Goal: Complete application form: Complete application form

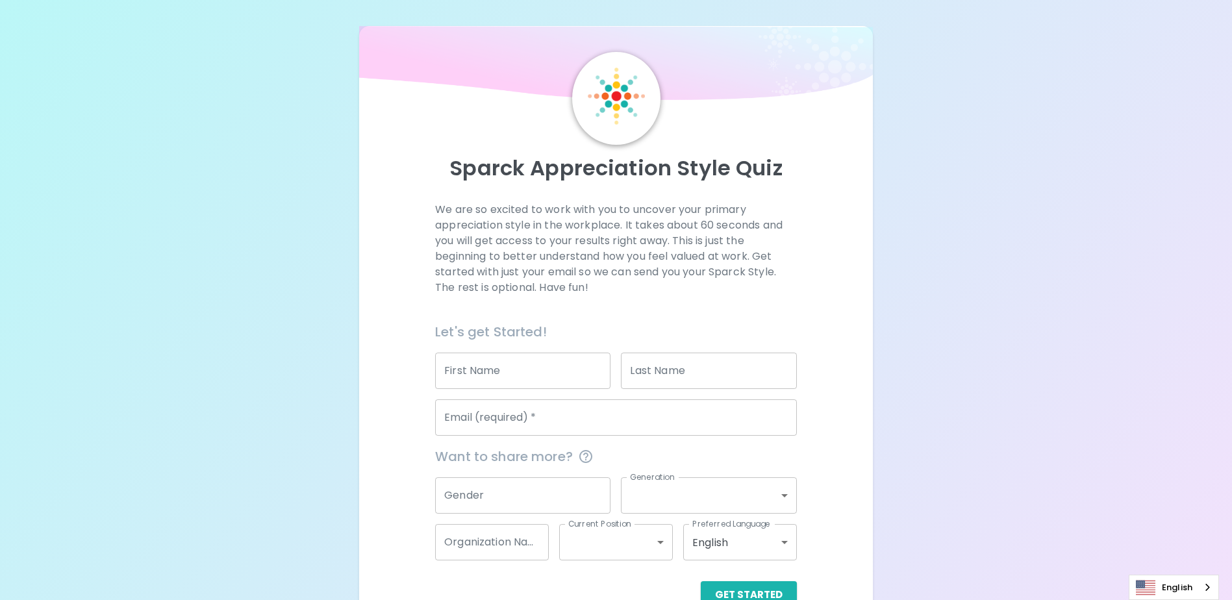
scroll to position [34, 0]
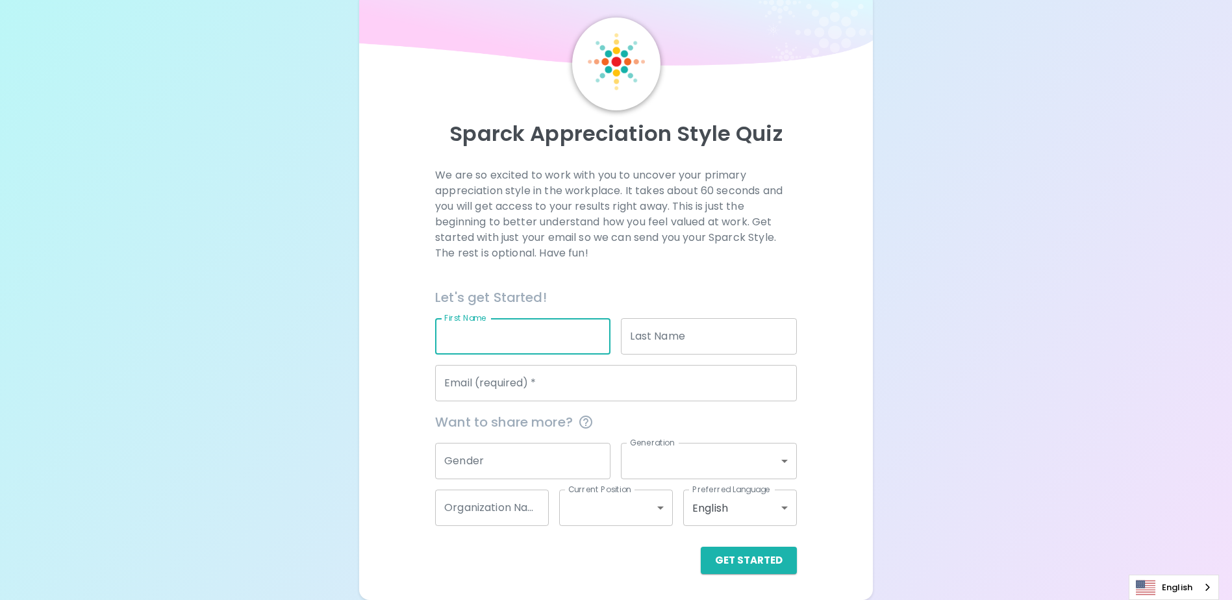
click at [549, 332] on input "First Name" at bounding box center [522, 336] width 175 height 36
type input "[PERSON_NAME]"
type input "TAN"
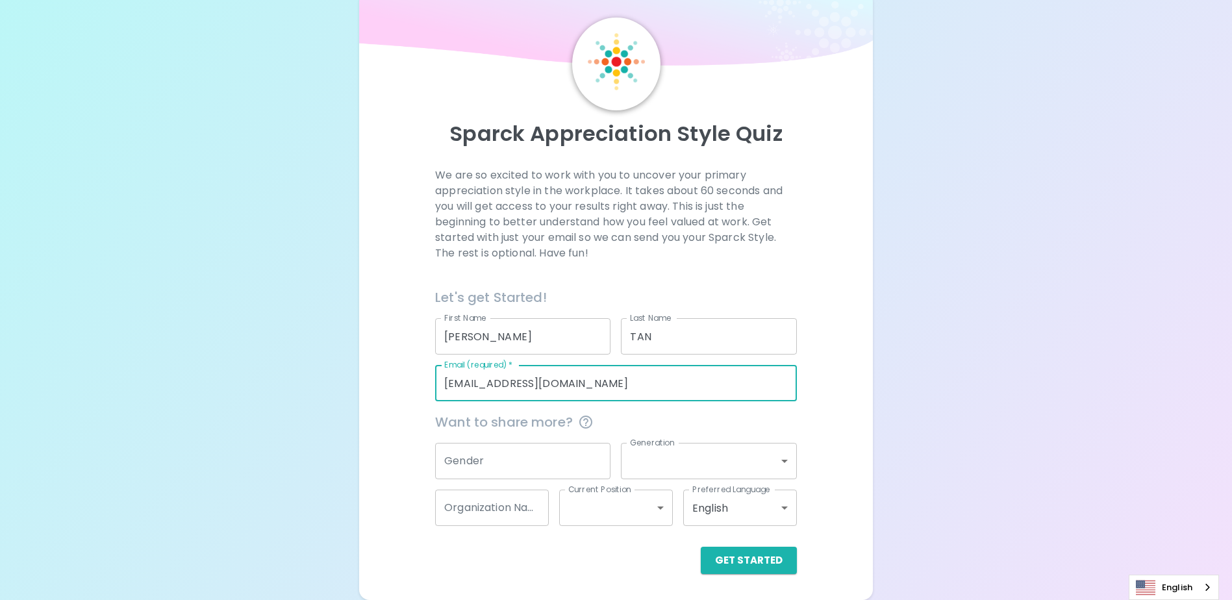
drag, startPoint x: 610, startPoint y: 381, endPoint x: 422, endPoint y: 389, distance: 187.8
click at [422, 389] on div "We are so excited to work with you to uncover your primary appreciation style i…" at bounding box center [616, 371] width 482 height 406
type input "[PERSON_NAME][EMAIL_ADDRESS][DOMAIN_NAME]"
type input "Seagate International HQ"
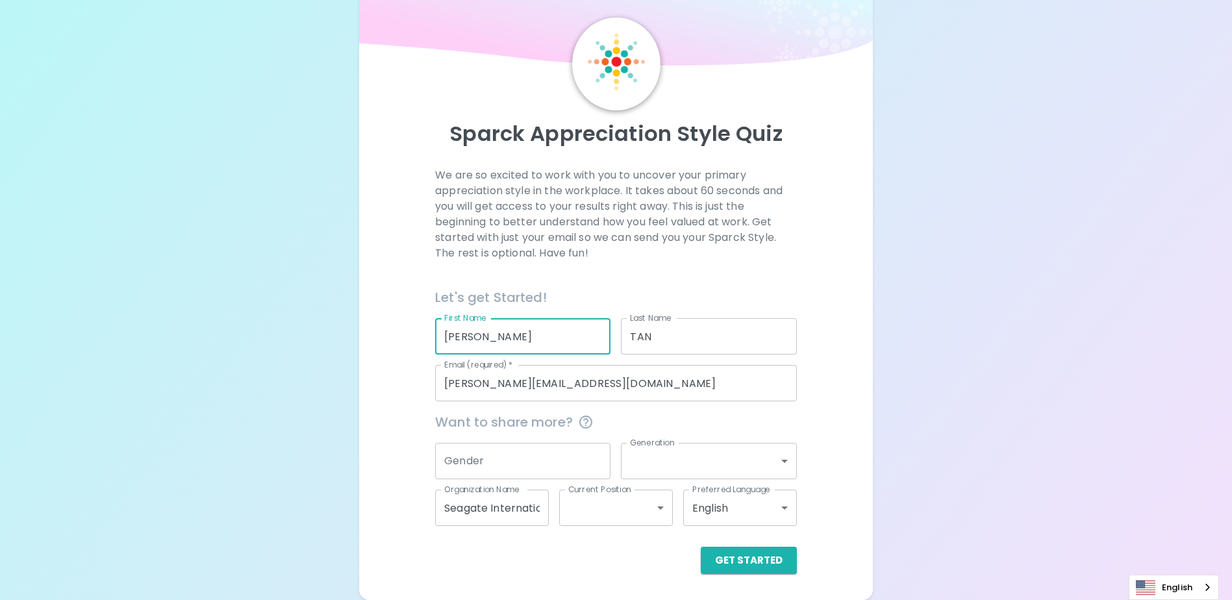
drag, startPoint x: 530, startPoint y: 338, endPoint x: 401, endPoint y: 338, distance: 129.2
click at [401, 338] on div "We are so excited to work with you to uncover your primary appreciation style i…" at bounding box center [616, 371] width 482 height 406
type input "[PERSON_NAME]"
click at [866, 366] on div "Sparck Appreciation Style Quiz We are so excited to work with you to uncover yo…" at bounding box center [615, 296] width 513 height 608
click at [543, 462] on input "Gender" at bounding box center [522, 461] width 175 height 36
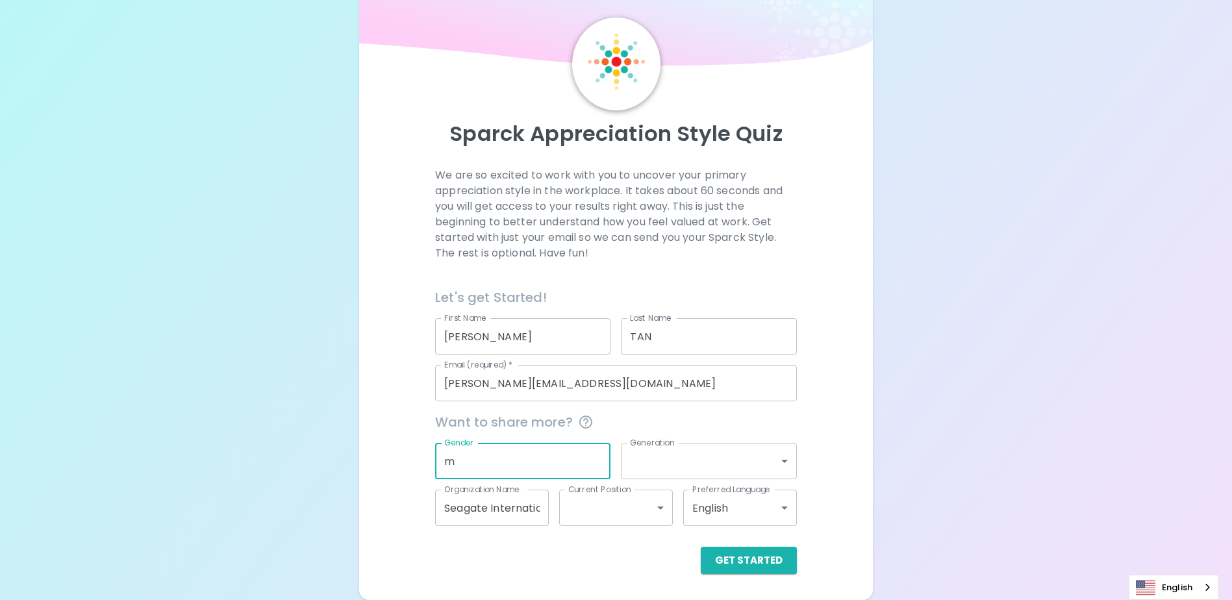
type input "m"
click at [707, 461] on body "Sparck Appreciation Style Quiz We are so excited to work with you to uncover yo…" at bounding box center [616, 283] width 1232 height 634
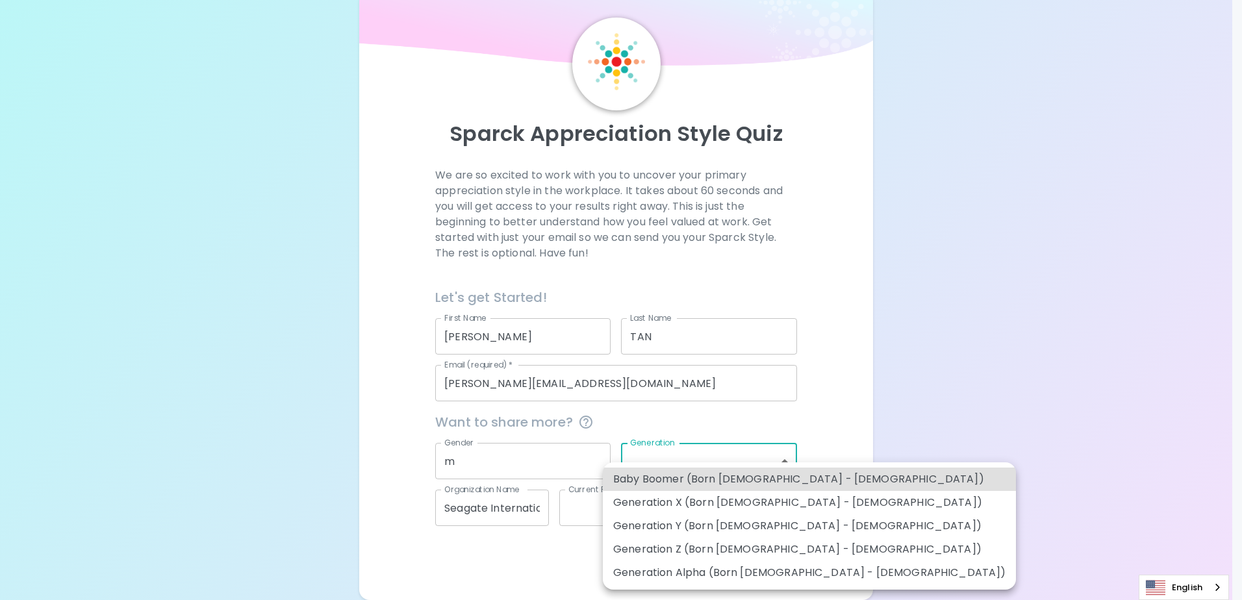
click at [741, 504] on li "Generation X (Born [DEMOGRAPHIC_DATA] - [DEMOGRAPHIC_DATA])" at bounding box center [809, 502] width 413 height 23
type input "generation_x"
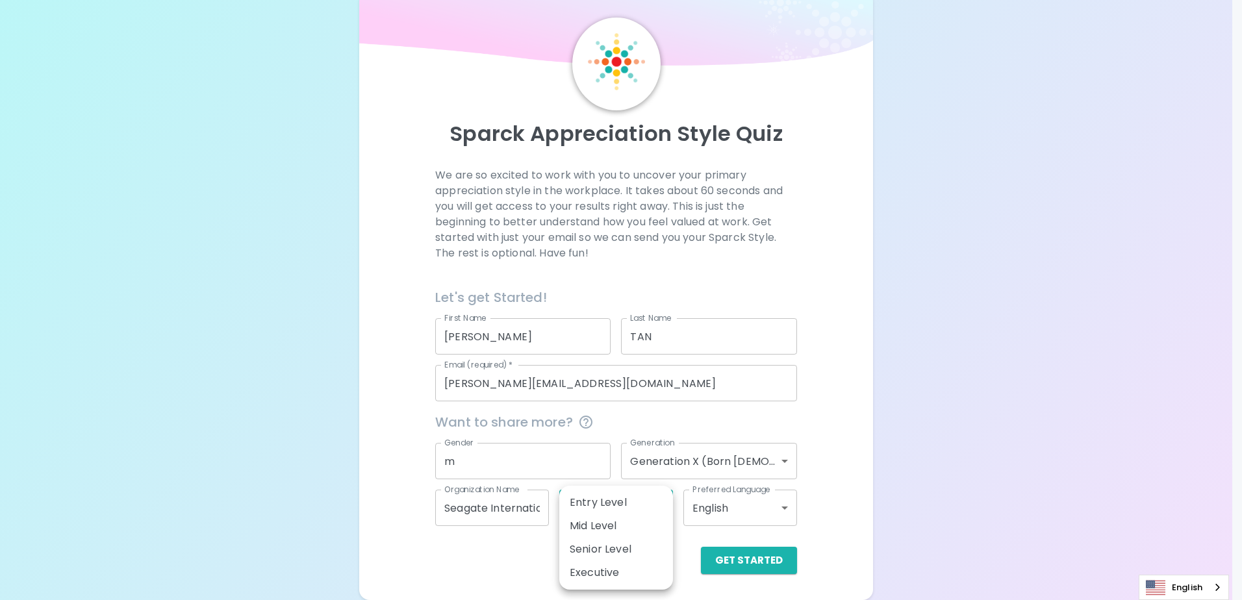
click at [614, 512] on body "Sparck Appreciation Style Quiz We are so excited to work with you to uncover yo…" at bounding box center [621, 283] width 1242 height 634
click at [599, 505] on li "Entry Level" at bounding box center [616, 502] width 114 height 23
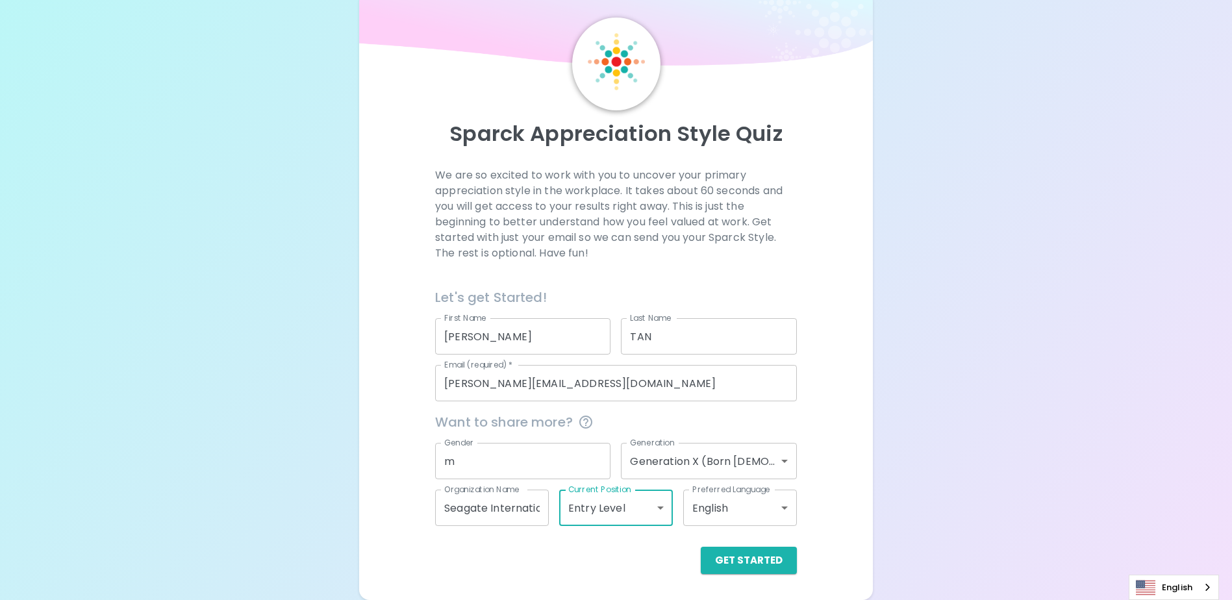
click at [664, 508] on body "Sparck Appreciation Style Quiz We are so excited to work with you to uncover yo…" at bounding box center [616, 283] width 1232 height 634
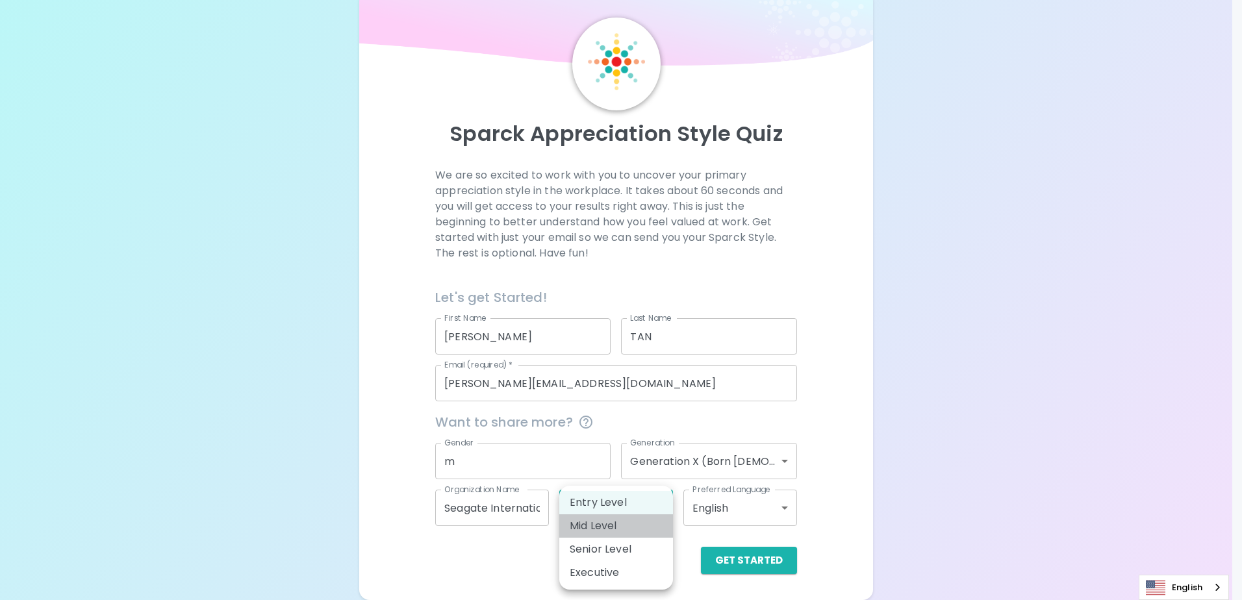
click at [595, 519] on li "Mid Level" at bounding box center [616, 525] width 114 height 23
type input "mid_level"
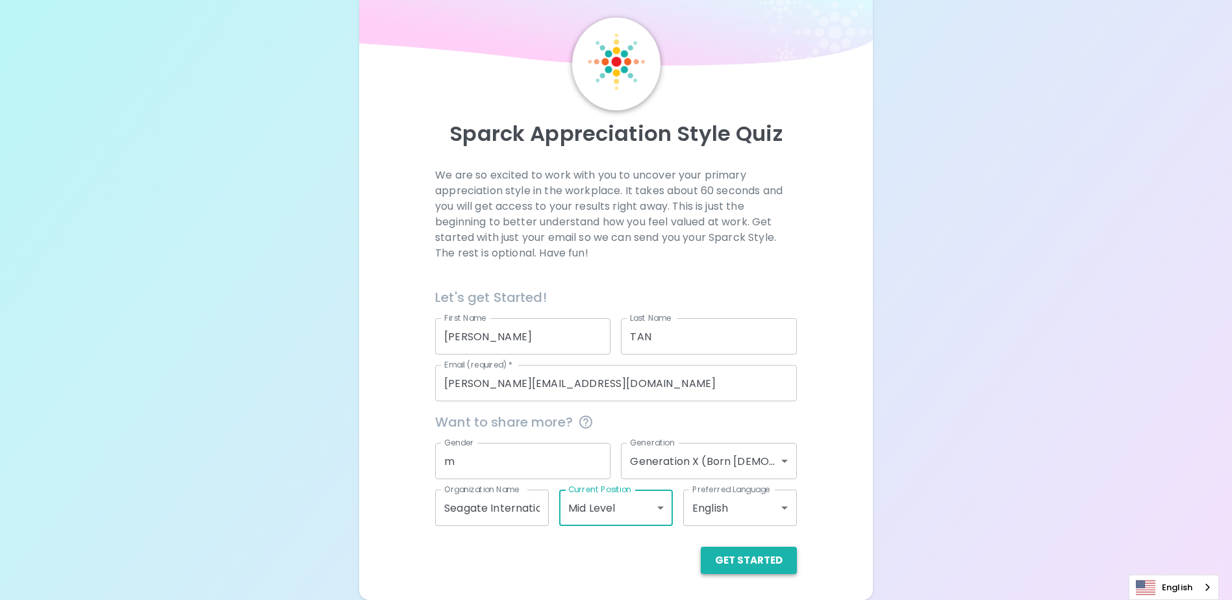
click at [754, 561] on button "Get Started" at bounding box center [749, 560] width 96 height 27
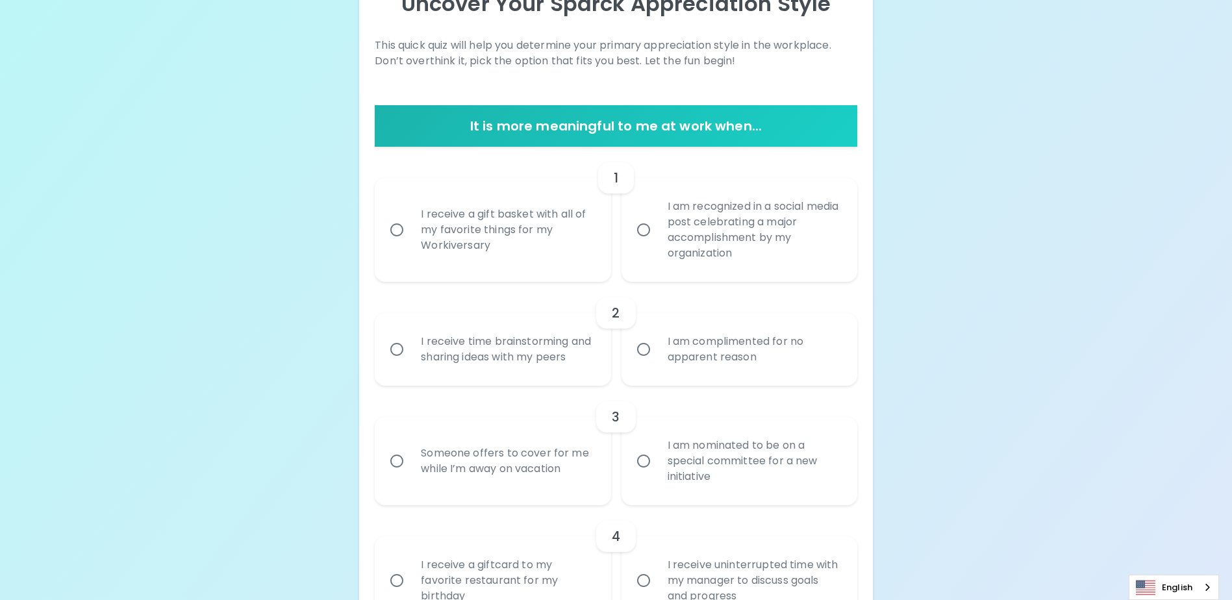
scroll to position [229, 0]
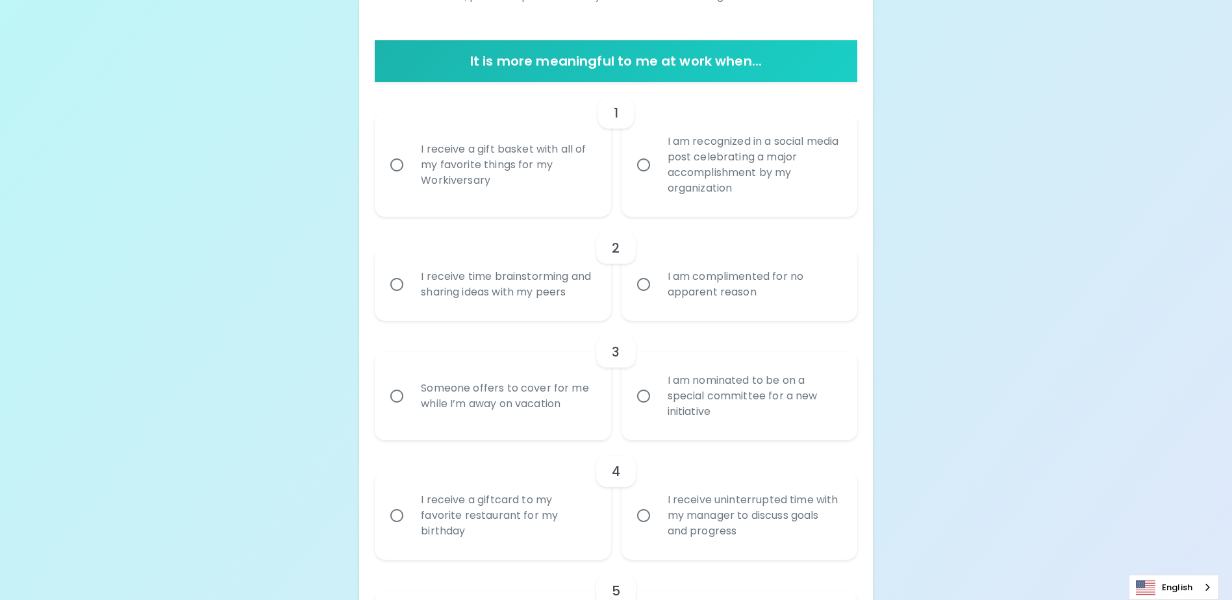
click at [399, 166] on input "I receive a gift basket with all of my favorite things for my Workiversary" at bounding box center [396, 164] width 27 height 27
radio input "true"
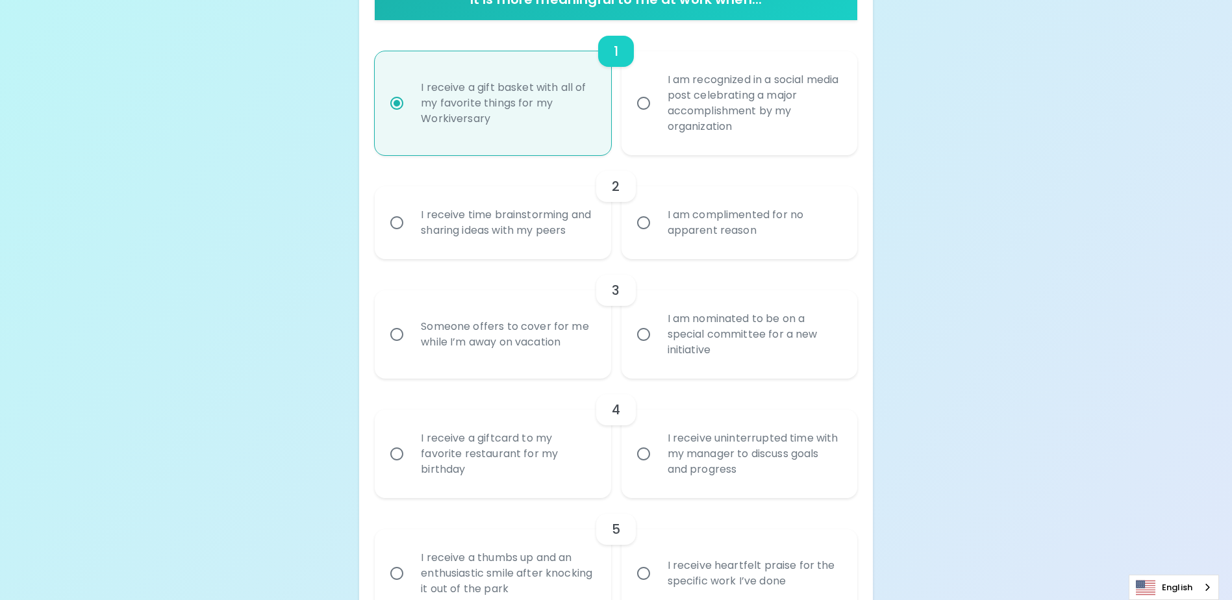
scroll to position [333, 0]
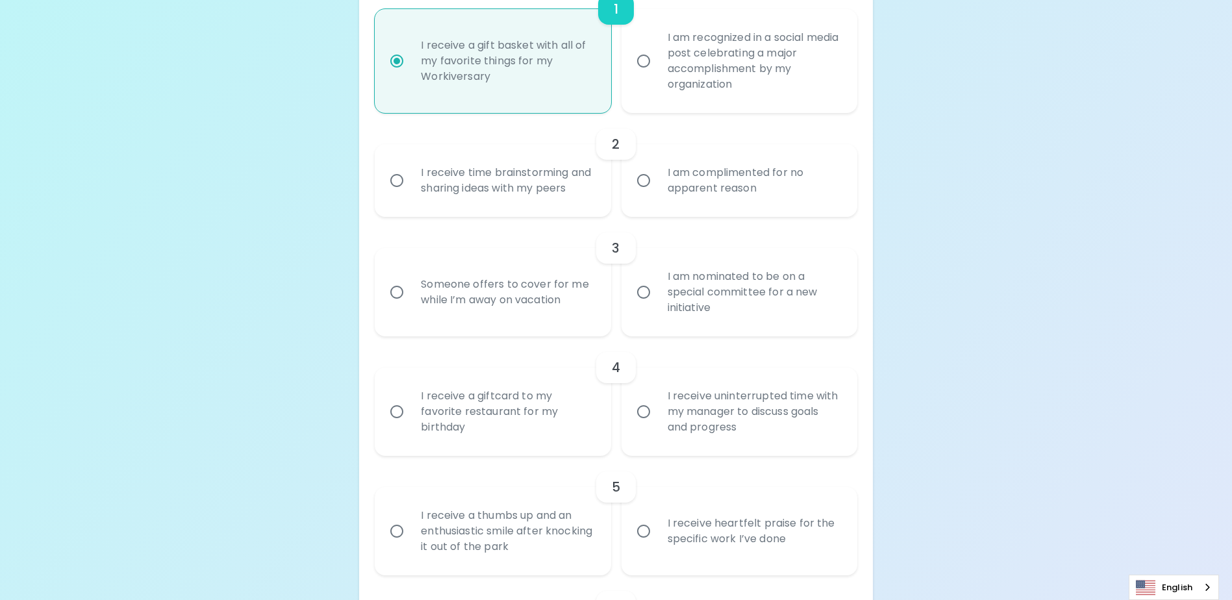
click at [392, 189] on input "I receive time brainstorming and sharing ideas with my peers" at bounding box center [396, 180] width 27 height 27
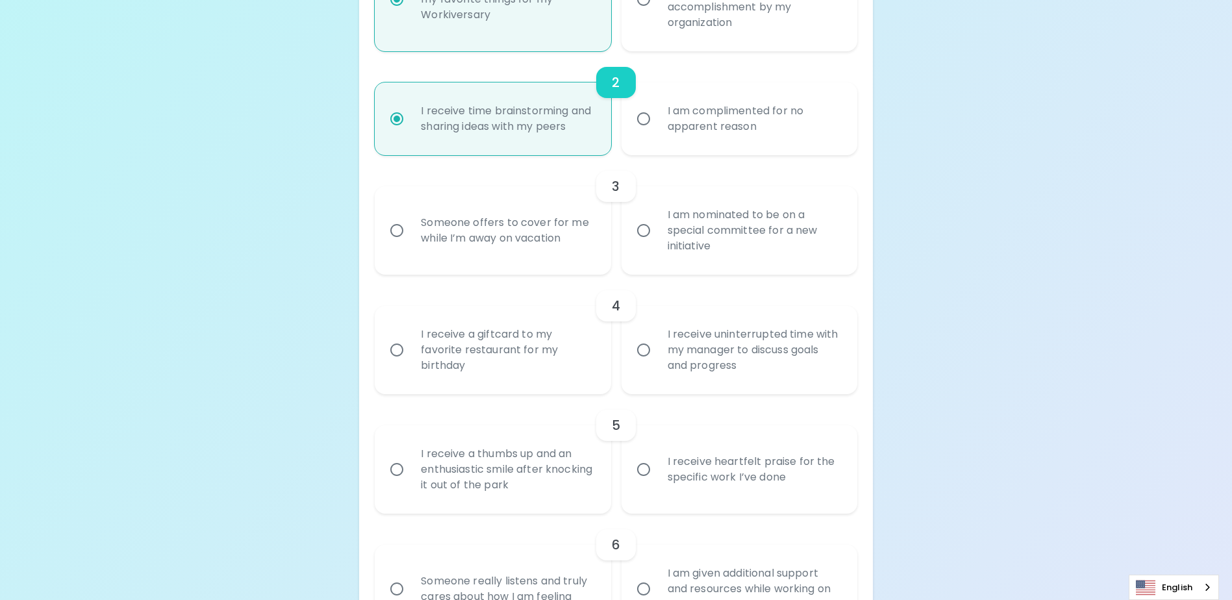
scroll to position [437, 0]
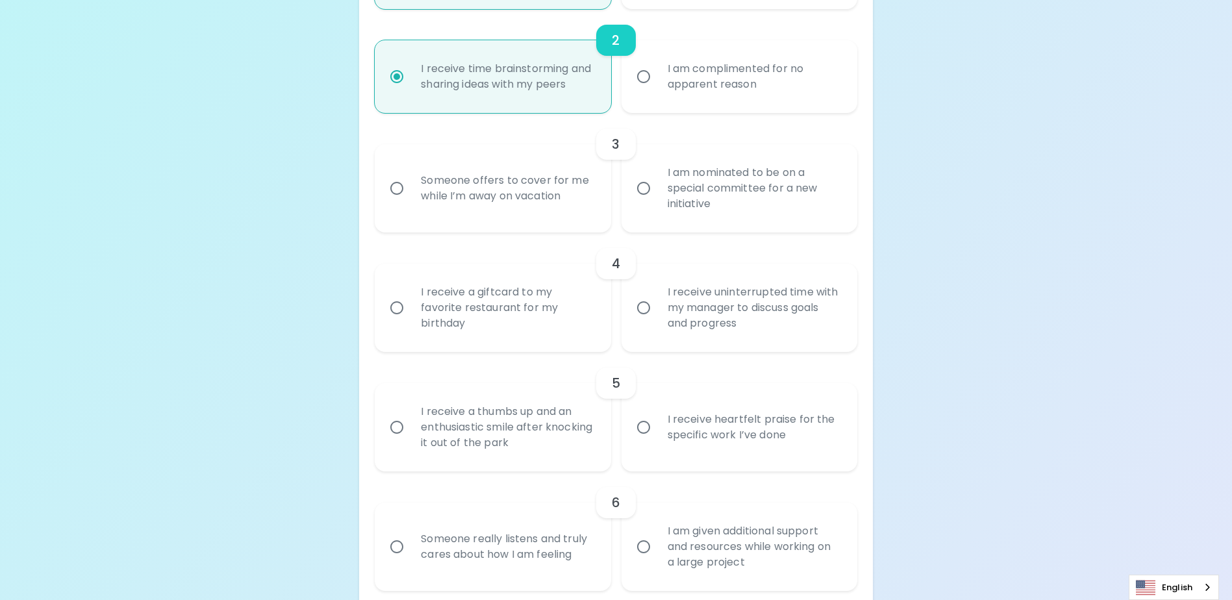
radio input "true"
click at [393, 202] on input "Someone offers to cover for me while I’m away on vacation" at bounding box center [396, 188] width 27 height 27
radio input "false"
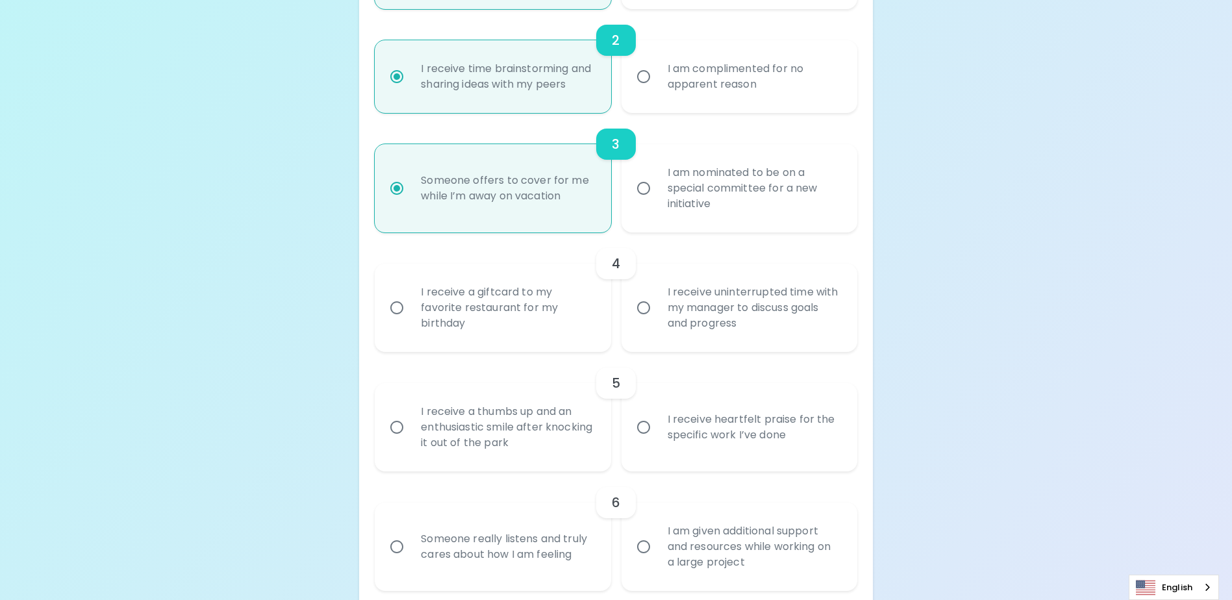
scroll to position [541, 0]
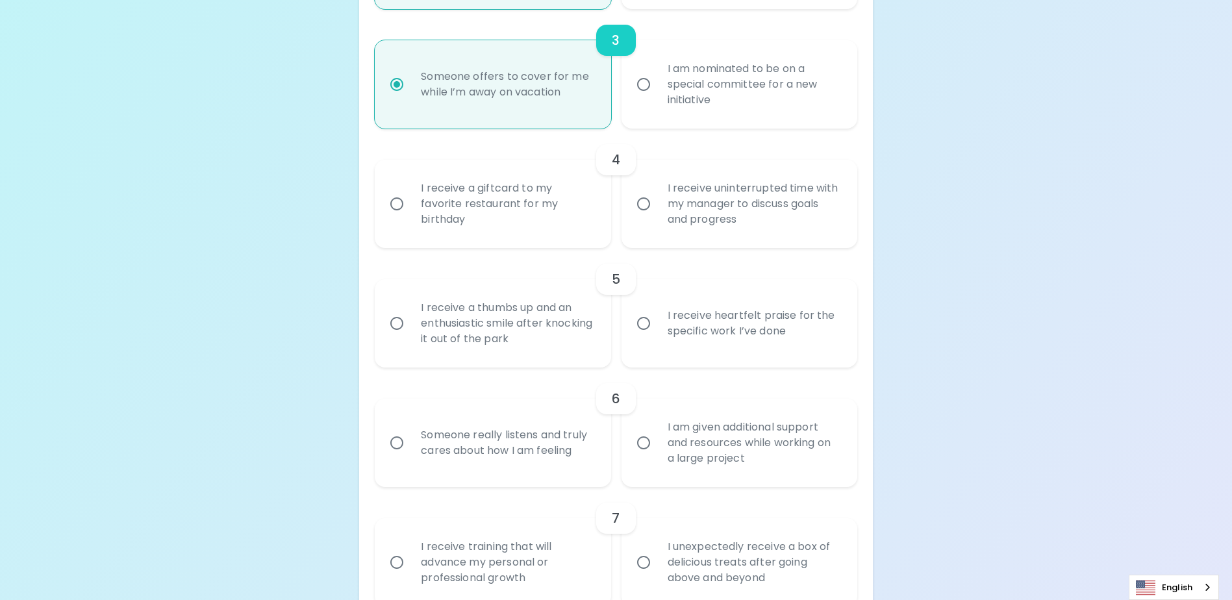
radio input "true"
click at [394, 218] on input "I receive a giftcard to my favorite restaurant for my birthday" at bounding box center [396, 203] width 27 height 27
radio input "false"
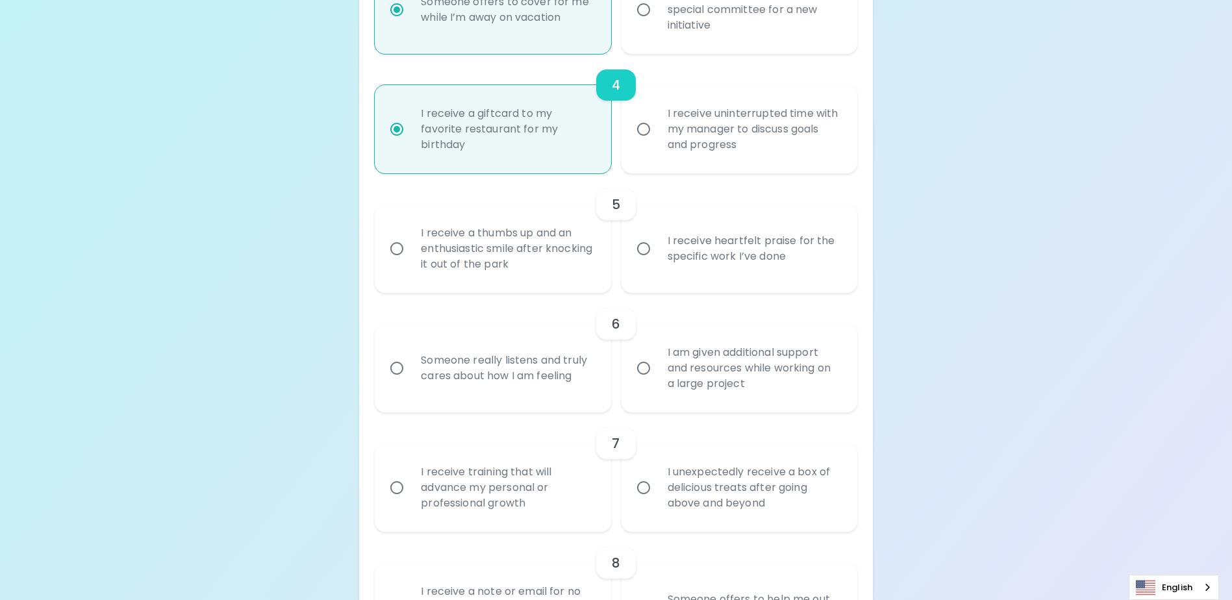
scroll to position [645, 0]
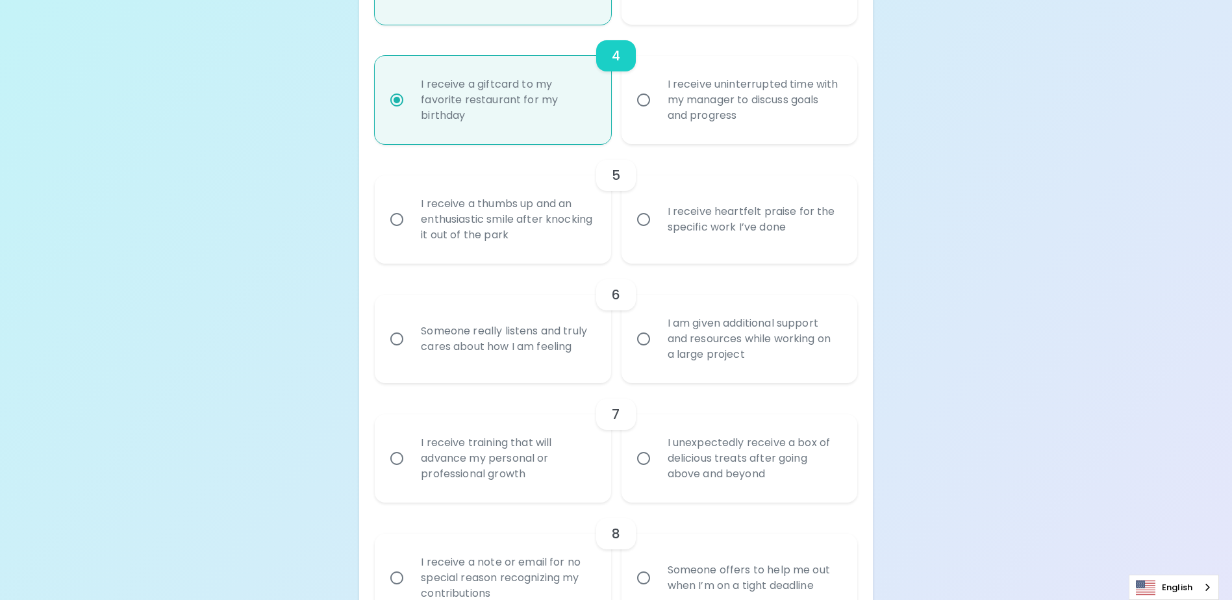
radio input "true"
click at [645, 233] on input "I receive heartfelt praise for the specific work I’ve done" at bounding box center [643, 219] width 27 height 27
radio input "false"
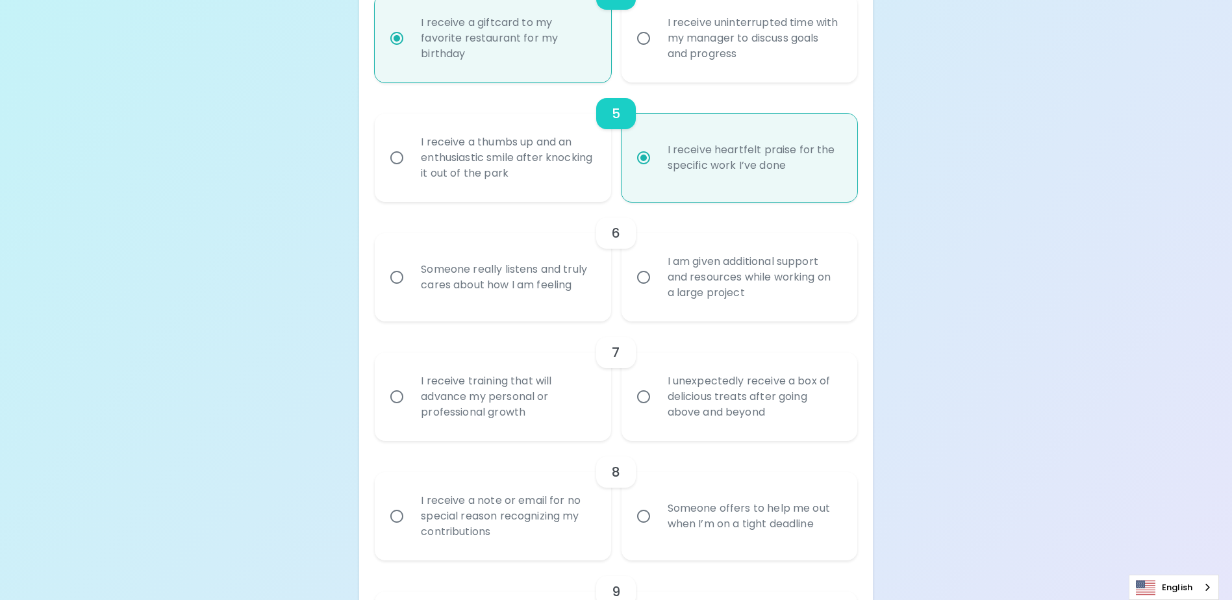
scroll to position [749, 0]
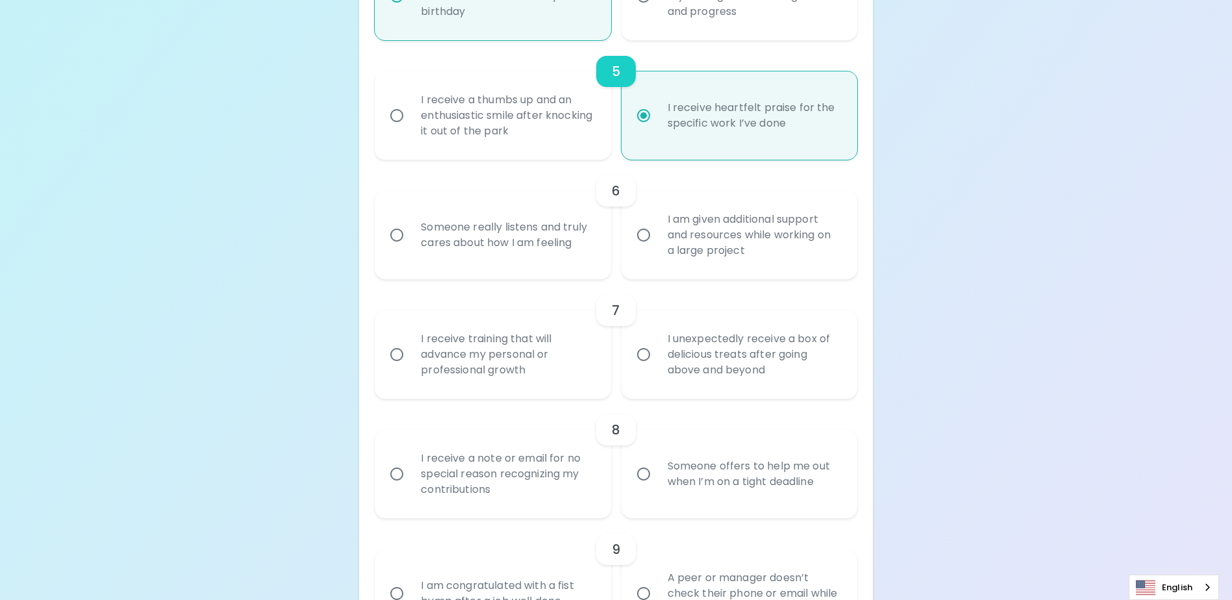
radio input "true"
click at [400, 249] on input "Someone really listens and truly cares about how I am feeling" at bounding box center [396, 234] width 27 height 27
radio input "false"
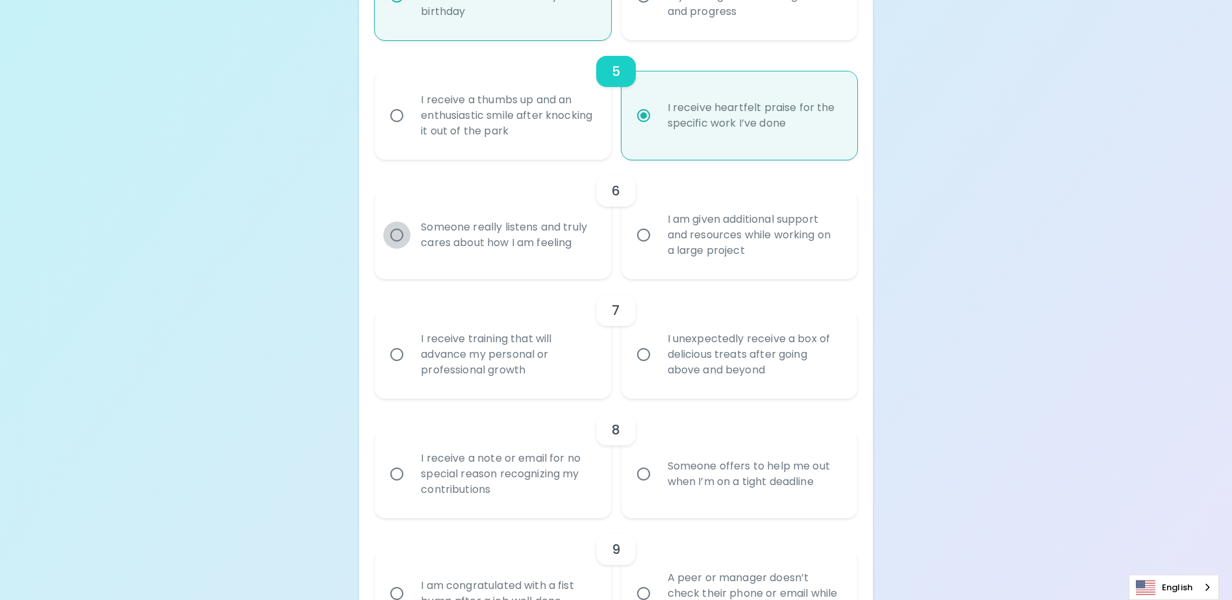
radio input "false"
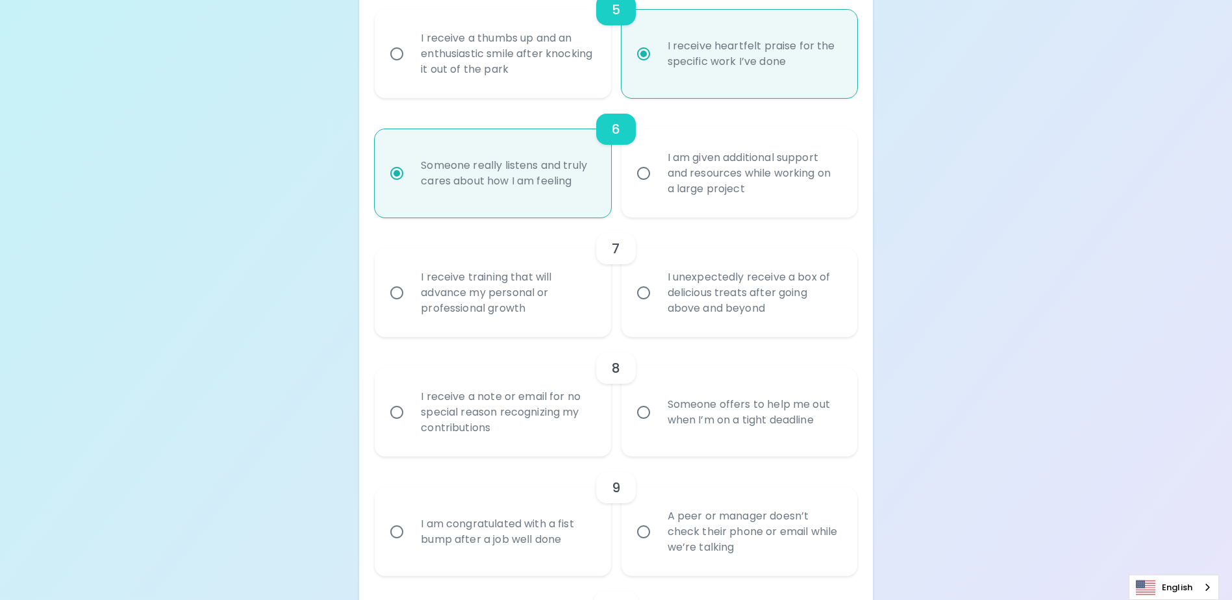
scroll to position [853, 0]
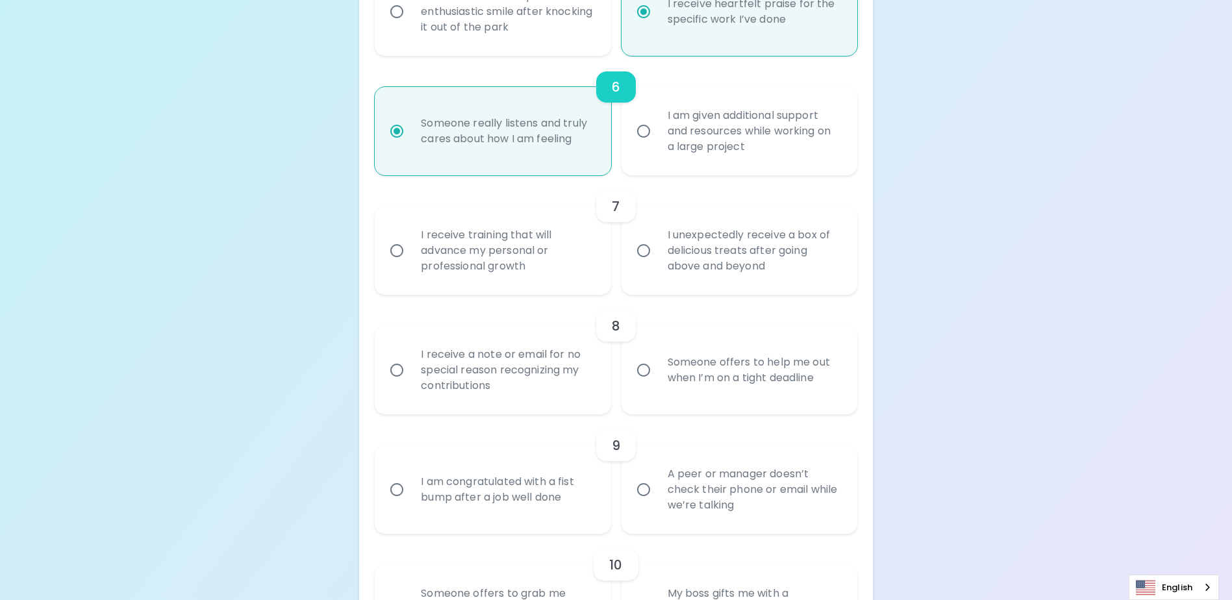
radio input "true"
click at [399, 264] on input "I receive training that will advance my personal or professional growth" at bounding box center [396, 250] width 27 height 27
radio input "false"
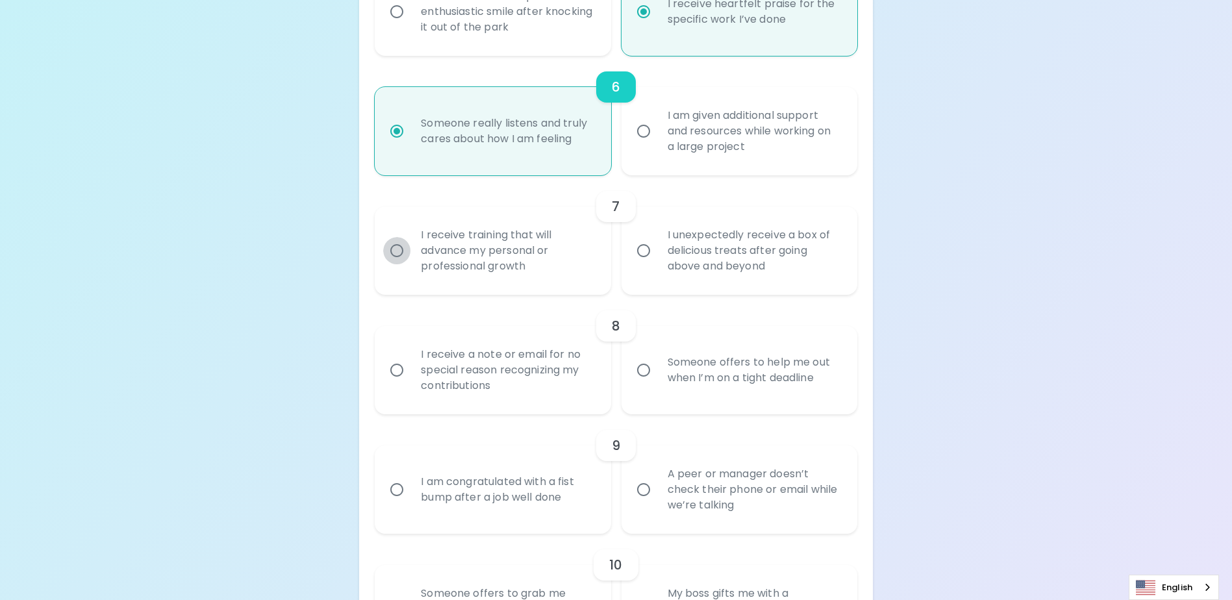
radio input "false"
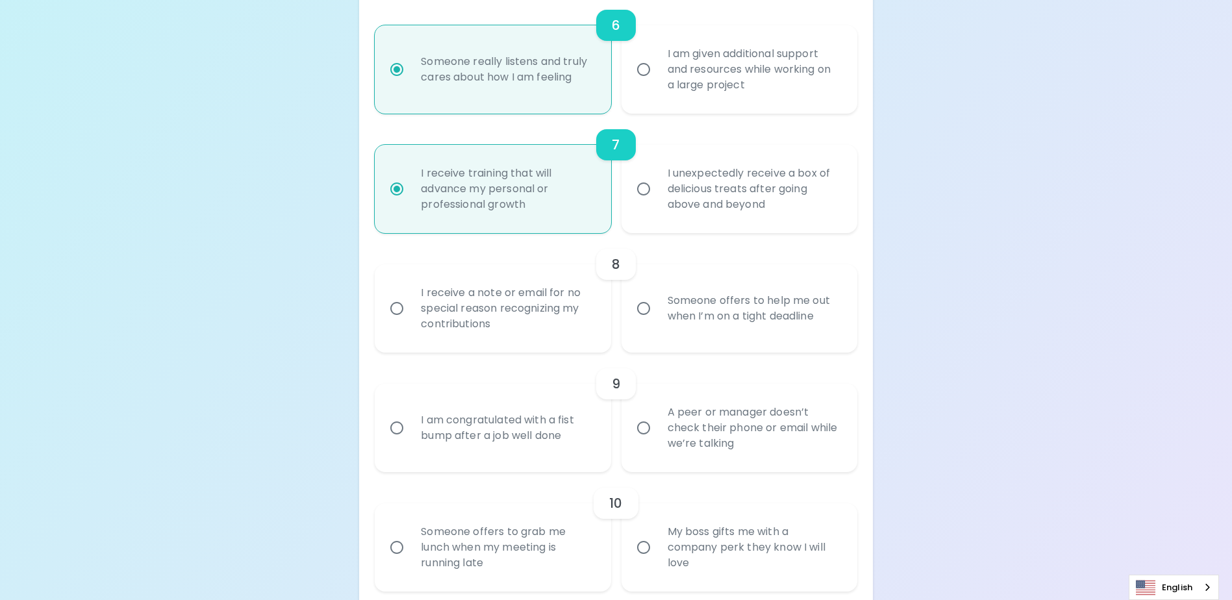
scroll to position [956, 0]
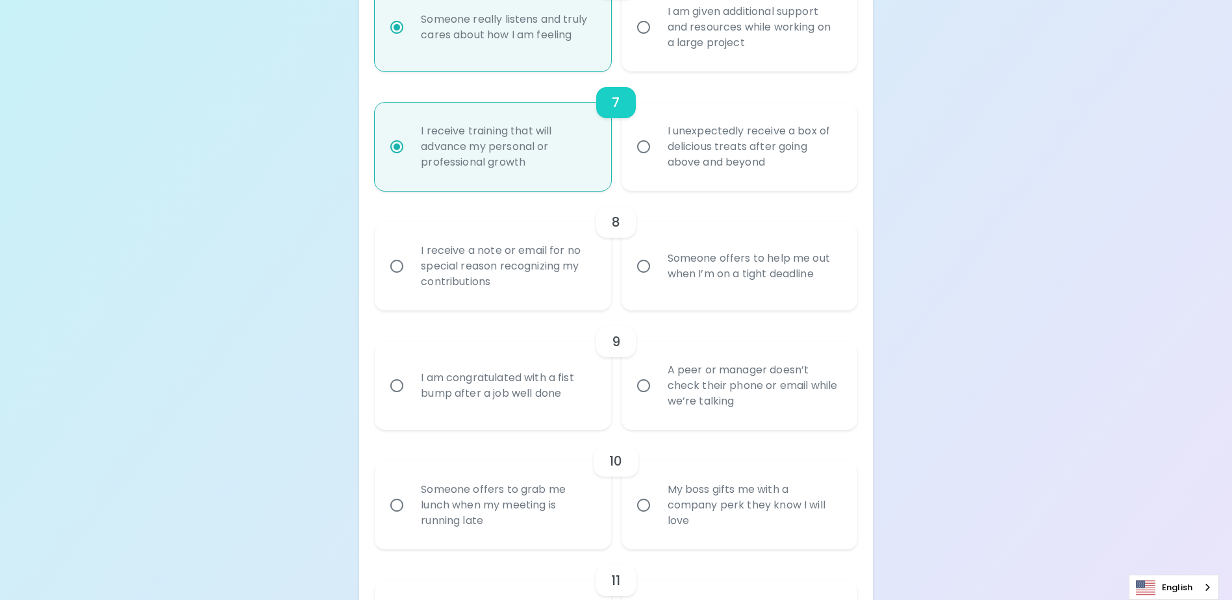
radio input "true"
click at [398, 280] on input "I receive a note or email for no special reason recognizing my contributions" at bounding box center [396, 266] width 27 height 27
radio input "false"
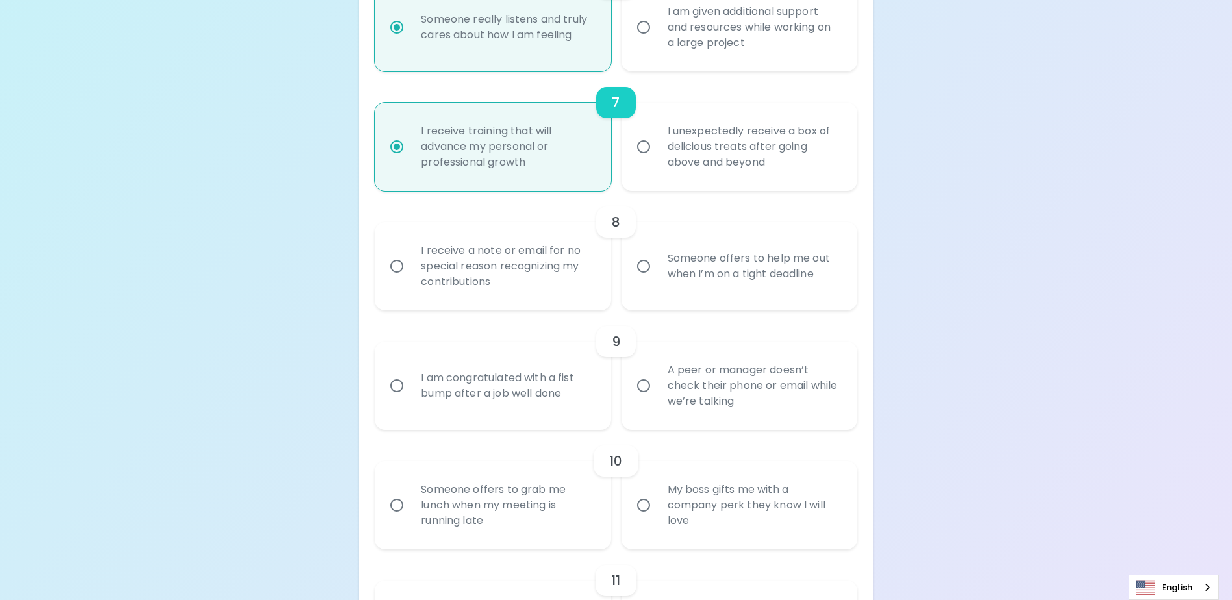
radio input "false"
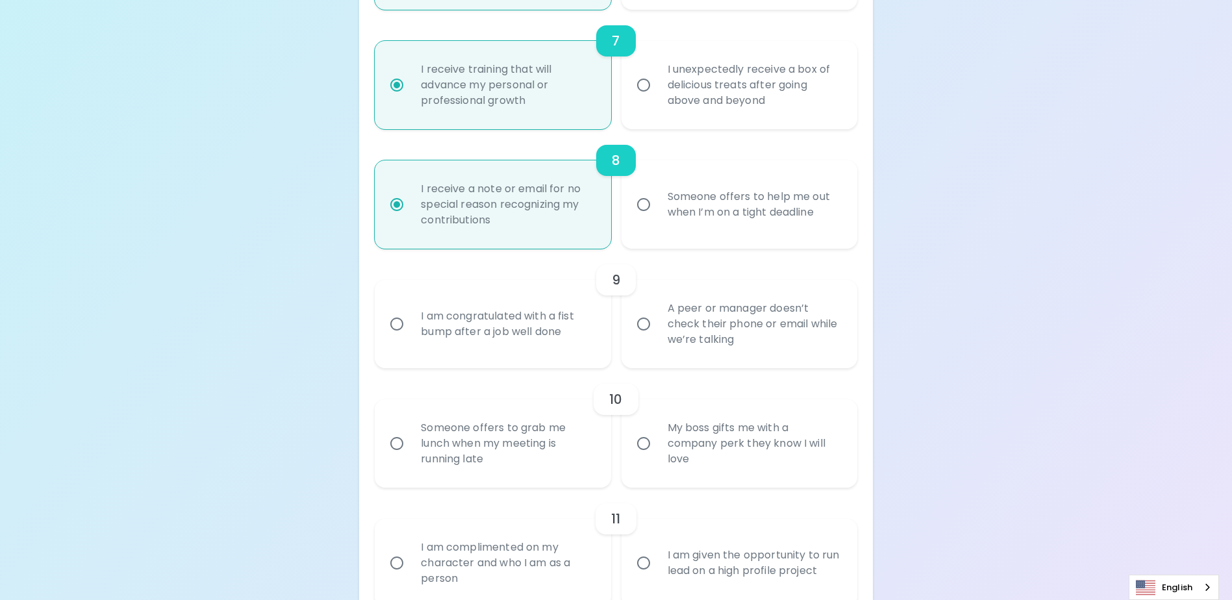
scroll to position [1060, 0]
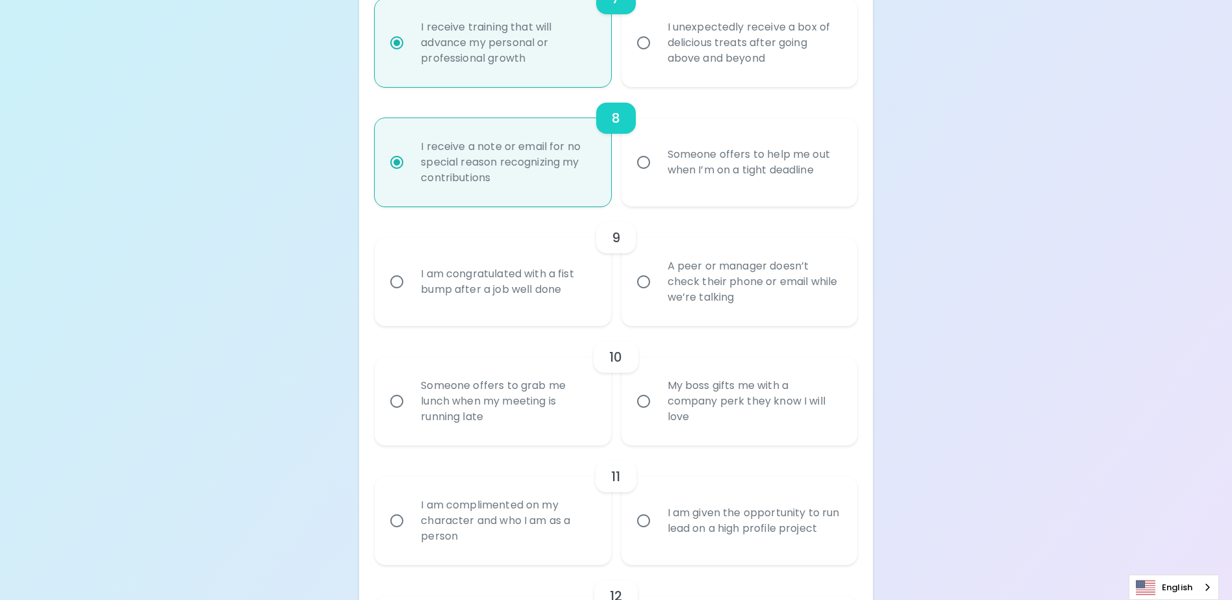
radio input "true"
click at [392, 295] on input "I am congratulated with a fist bump after a job well done" at bounding box center [396, 281] width 27 height 27
radio input "false"
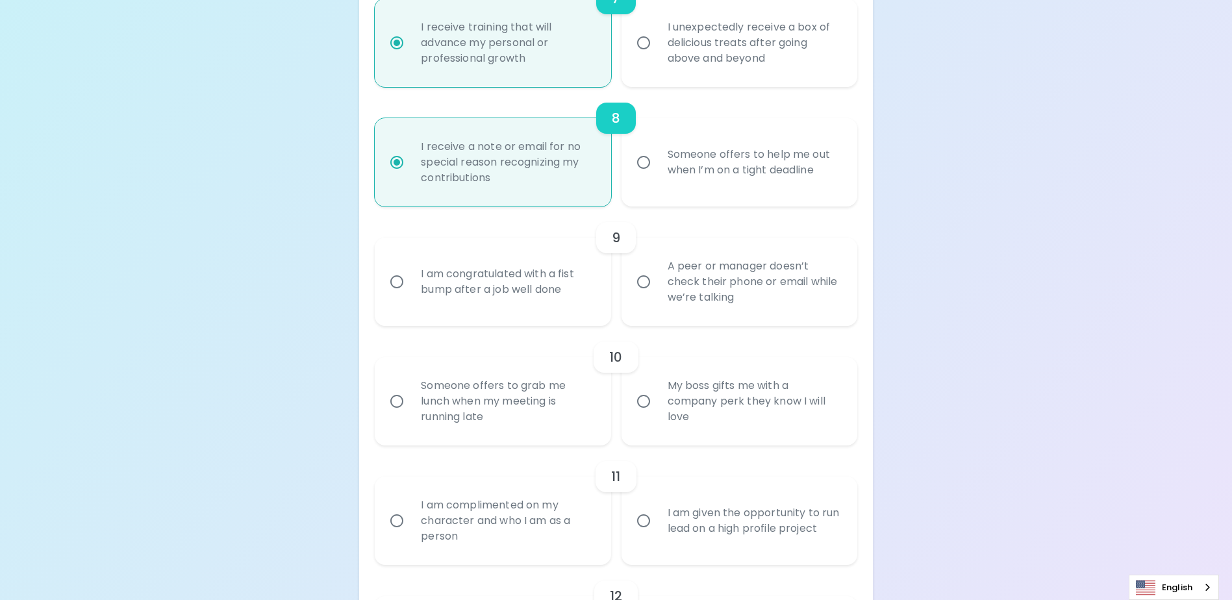
radio input "false"
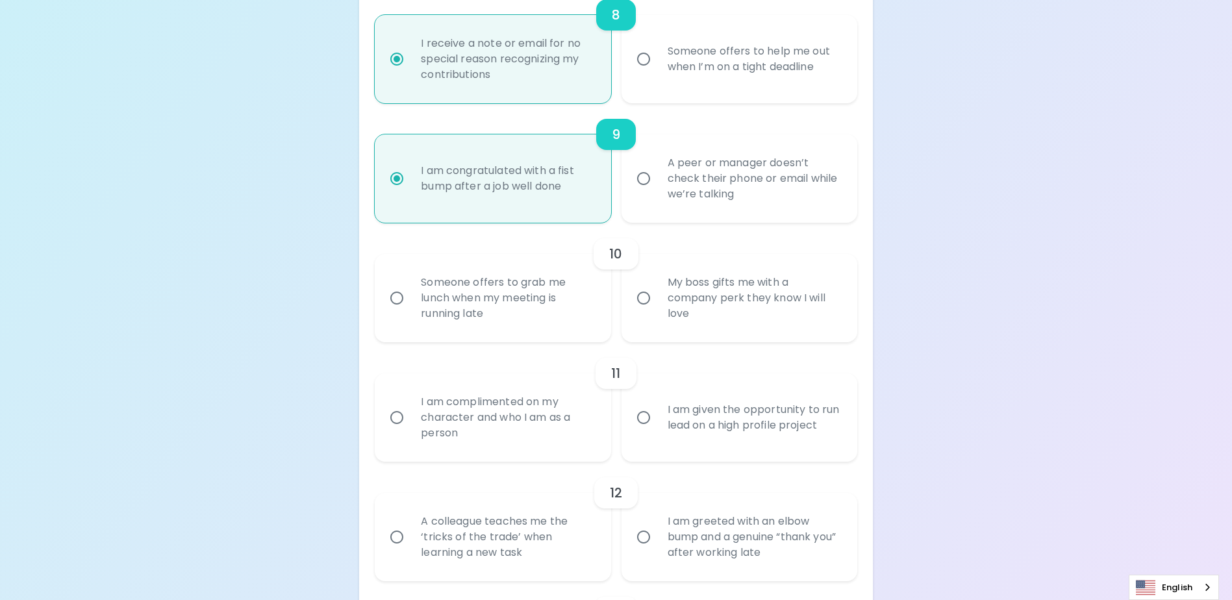
scroll to position [1164, 0]
radio input "true"
click at [644, 311] on input "My boss gifts me with a company perk they know I will love" at bounding box center [643, 297] width 27 height 27
radio input "false"
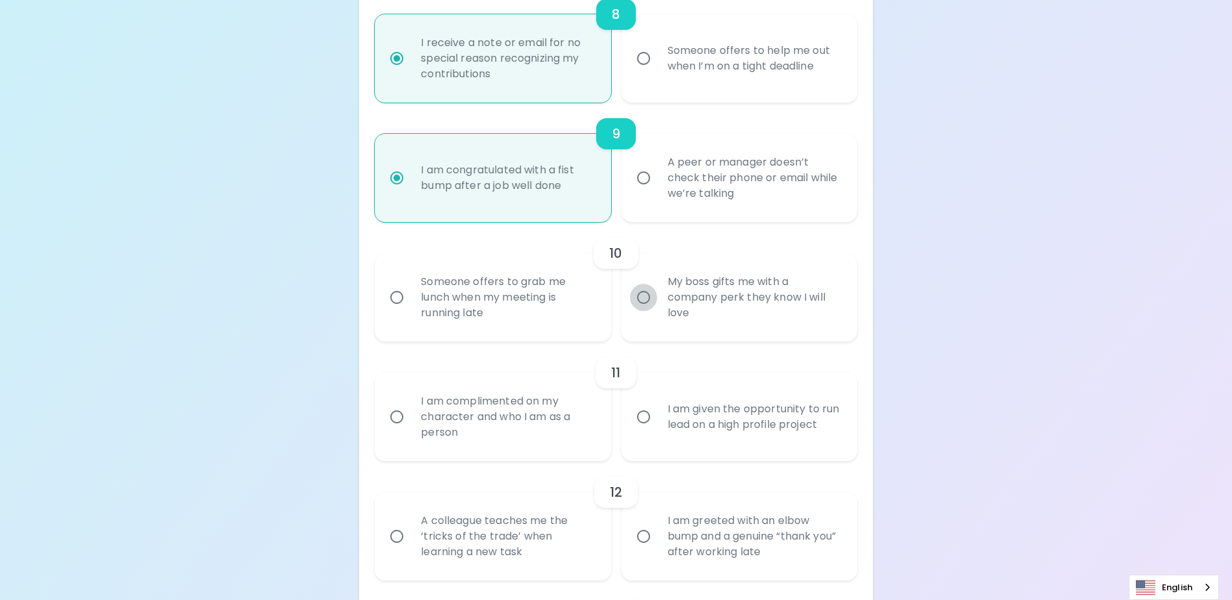
radio input "false"
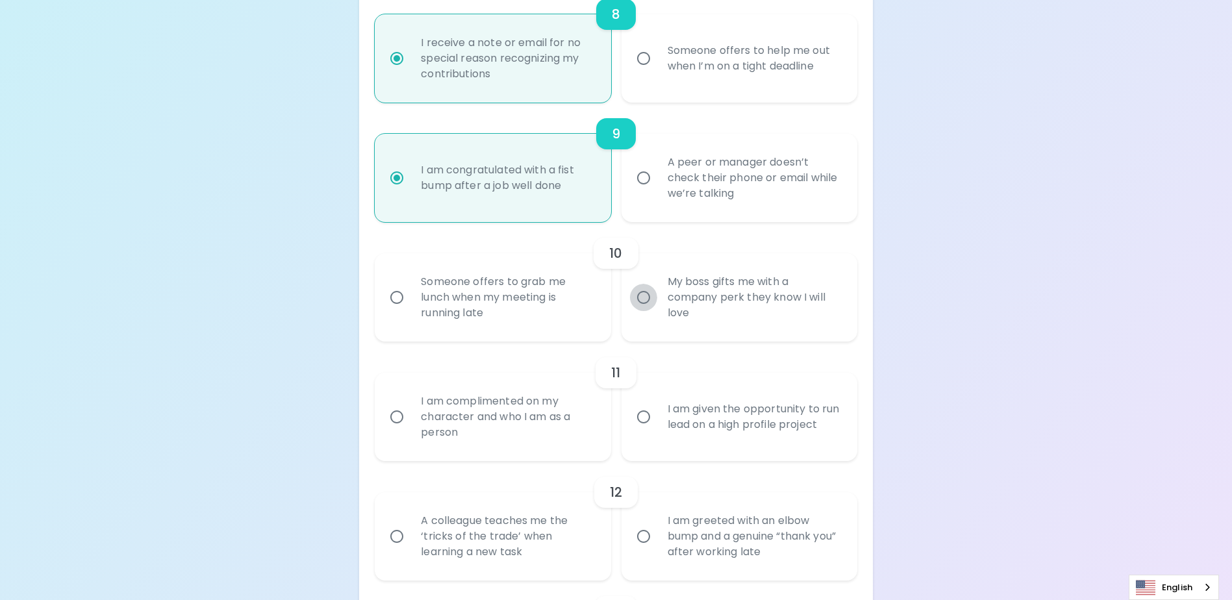
radio input "false"
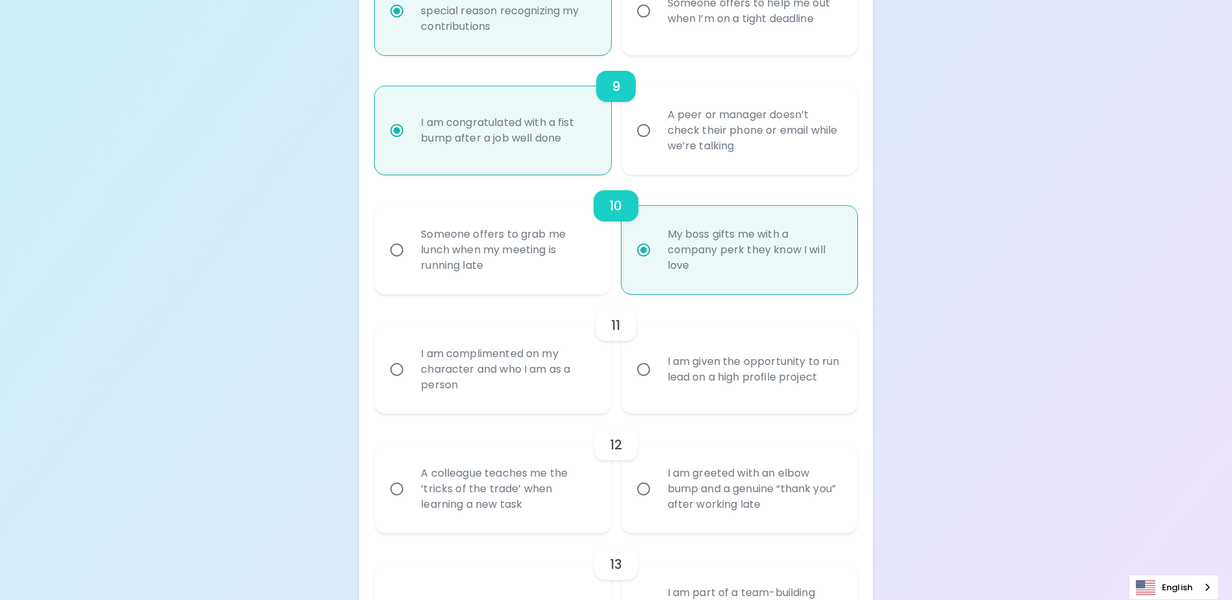
scroll to position [1268, 0]
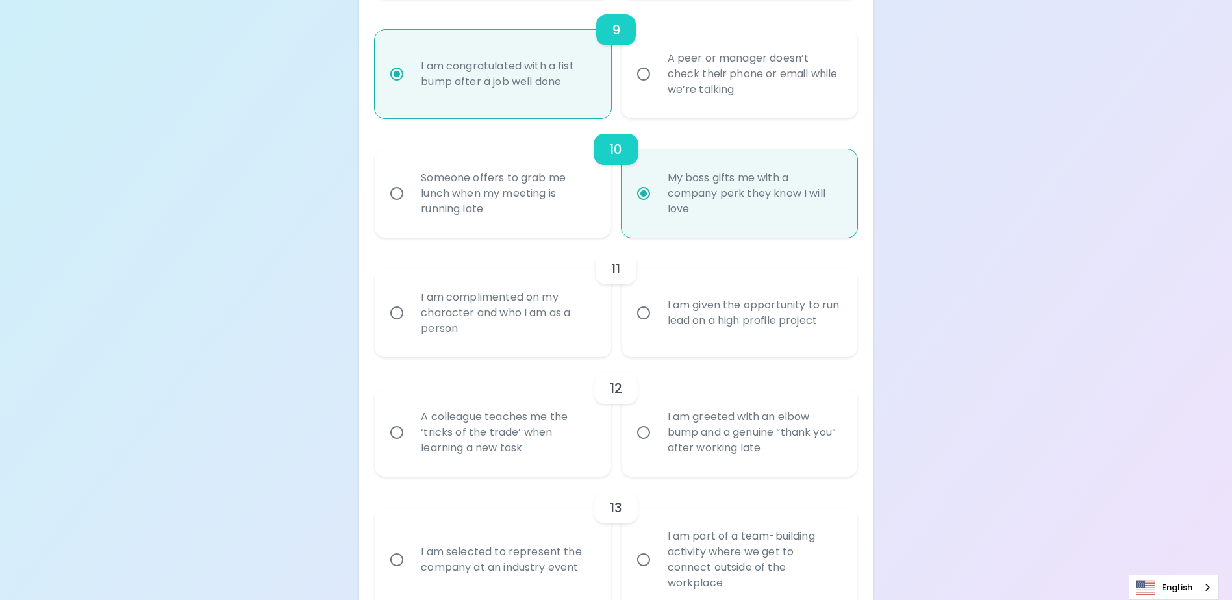
radio input "true"
click at [396, 327] on input "I am complimented on my character and who I am as a person" at bounding box center [396, 312] width 27 height 27
radio input "false"
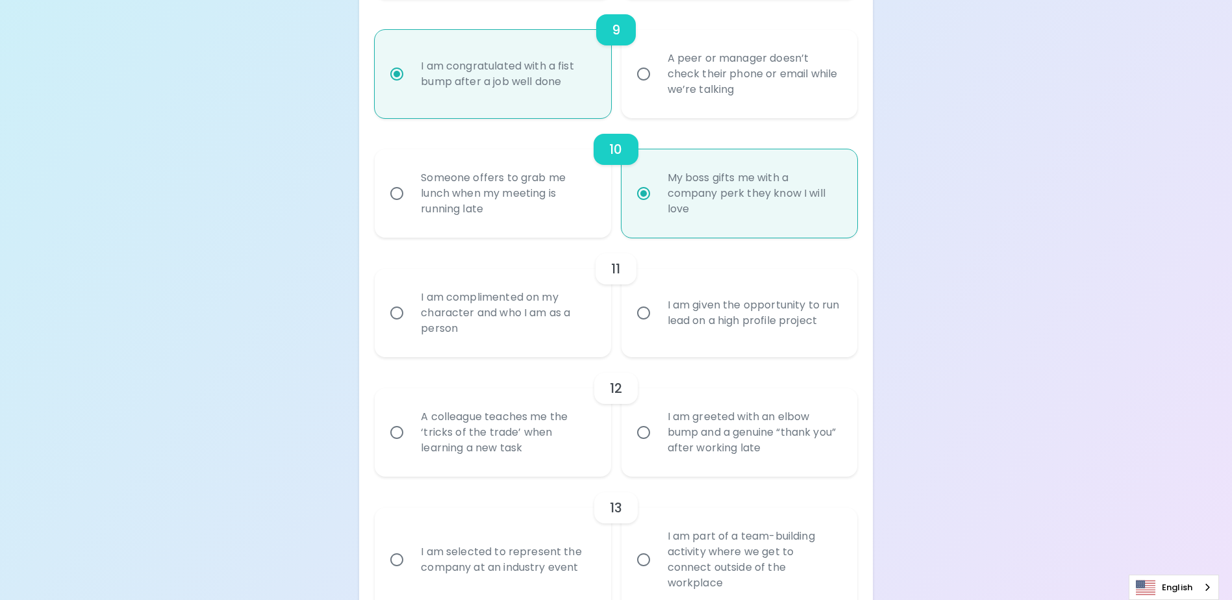
radio input "false"
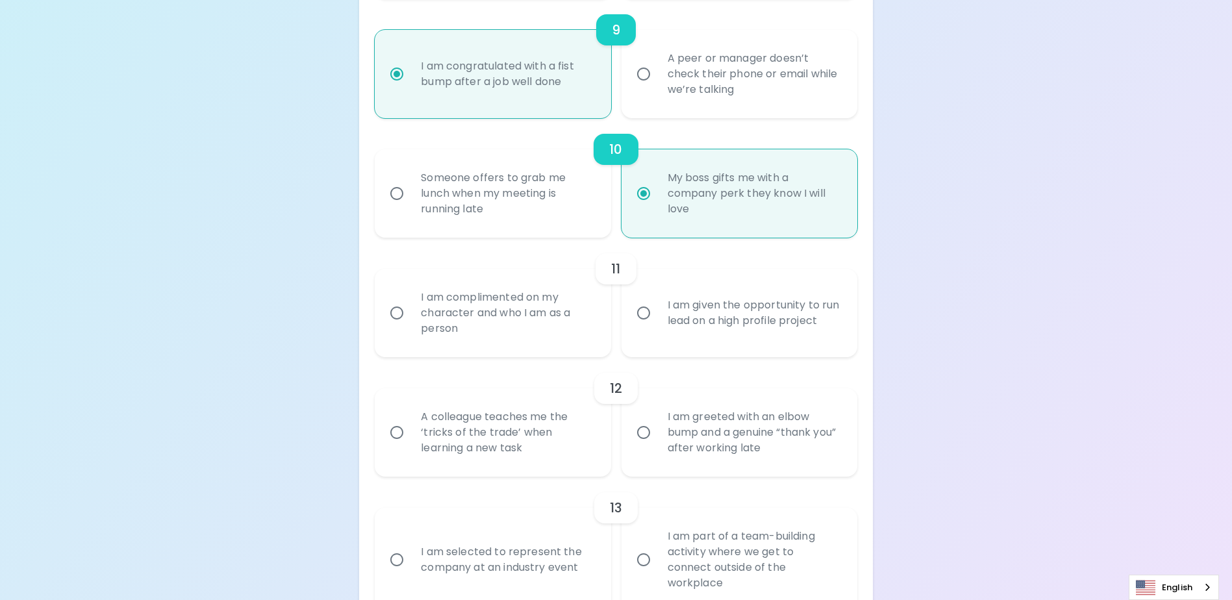
radio input "false"
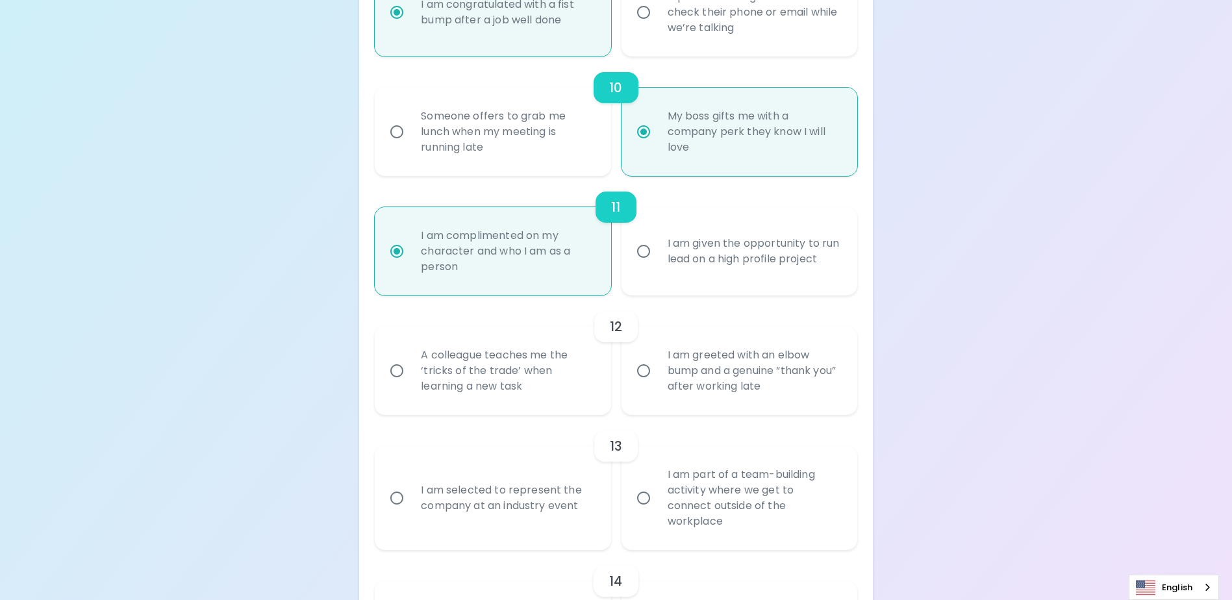
scroll to position [1372, 0]
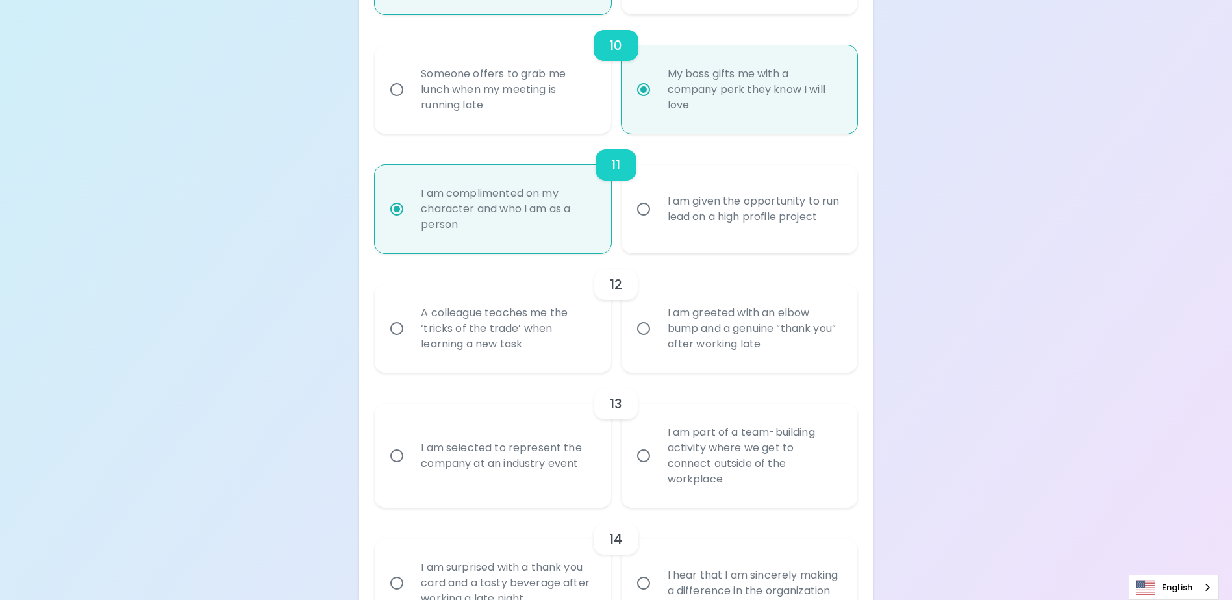
radio input "true"
click at [393, 342] on input "A colleague teaches me the ‘tricks of the trade’ when learning a new task" at bounding box center [396, 328] width 27 height 27
radio input "false"
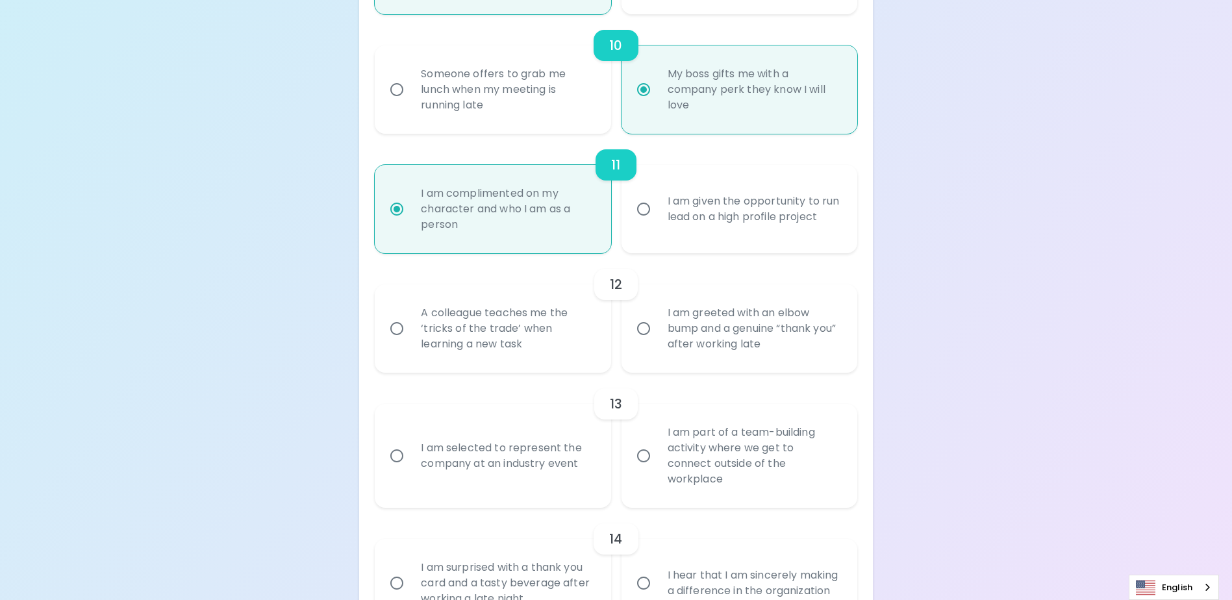
radio input "false"
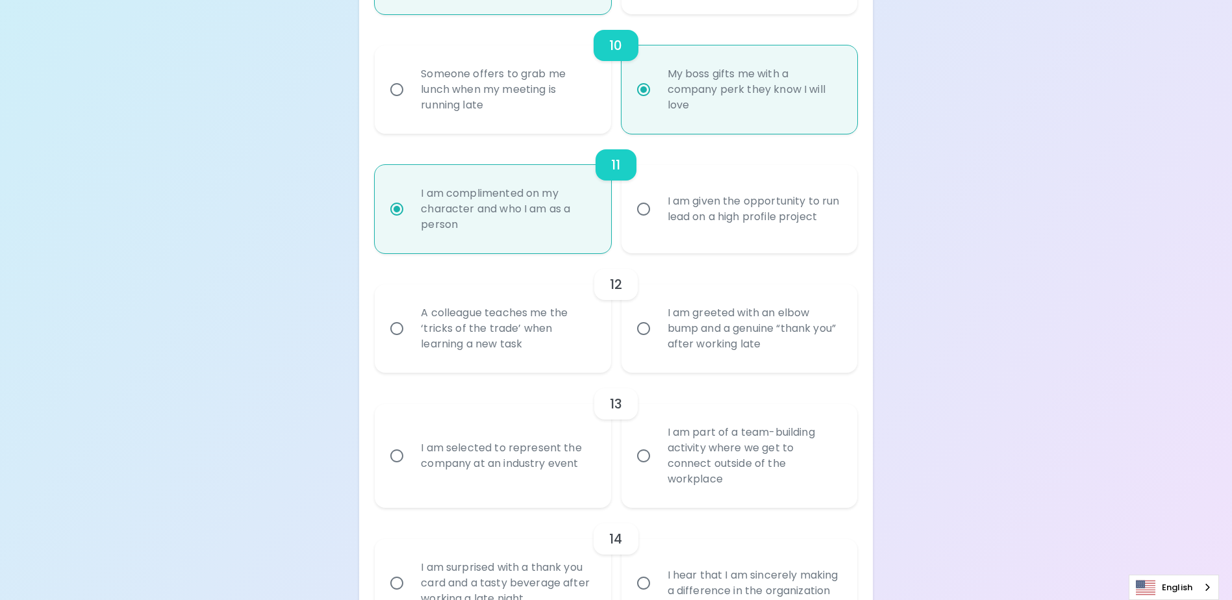
radio input "false"
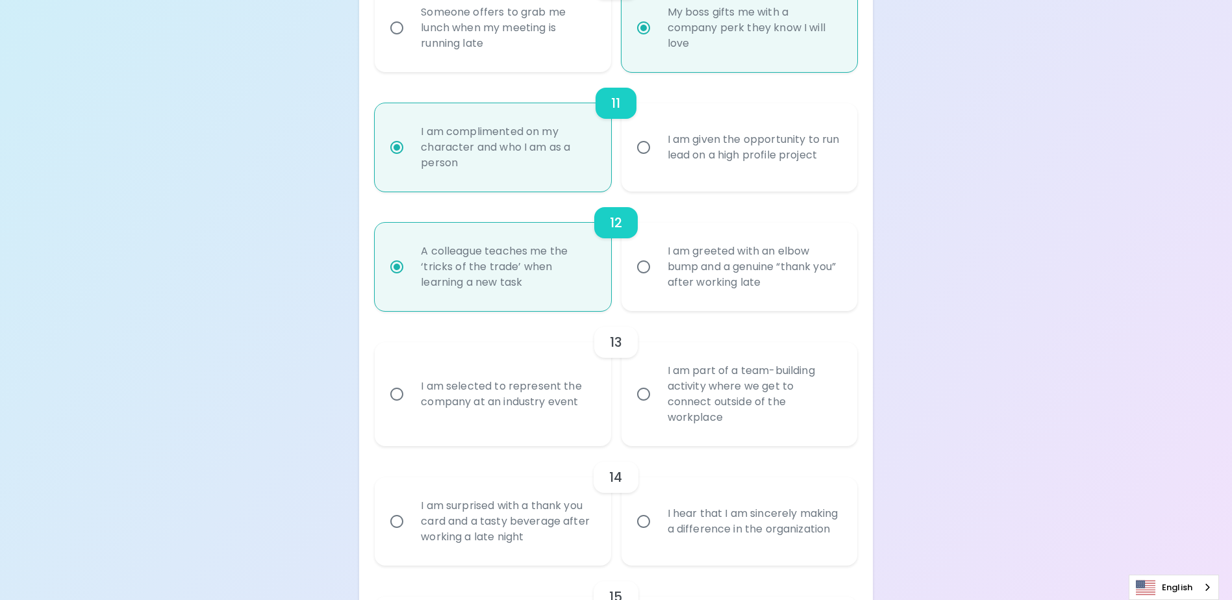
scroll to position [1476, 0]
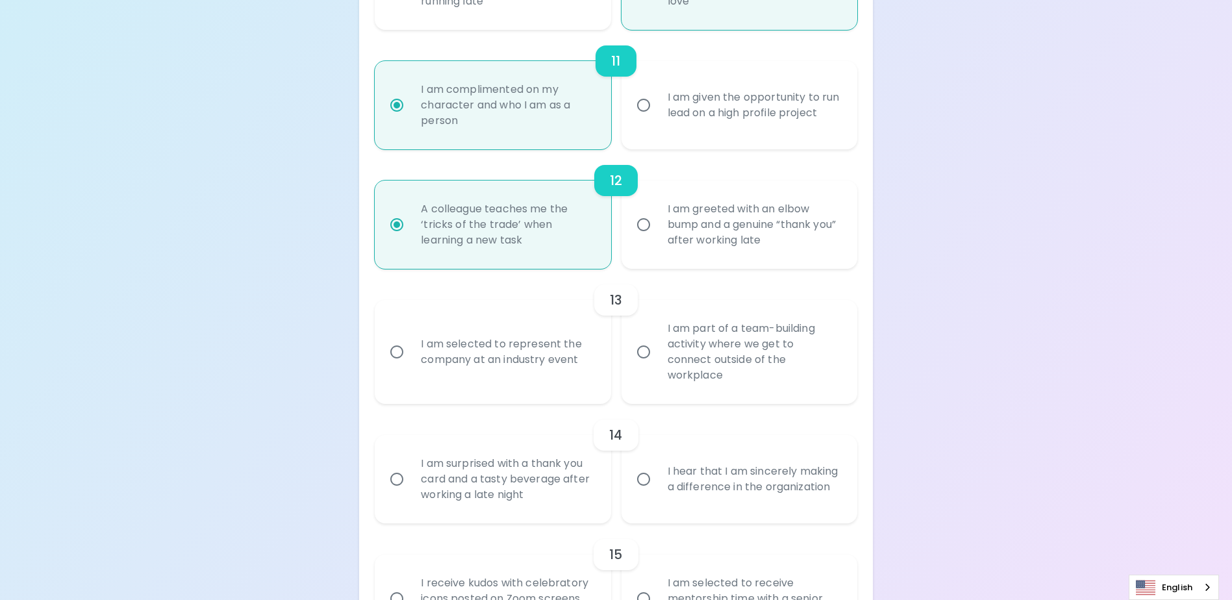
radio input "true"
click at [643, 362] on input "I am part of a team-building activity where we get to connect outside of the wo…" at bounding box center [643, 351] width 27 height 27
radio input "false"
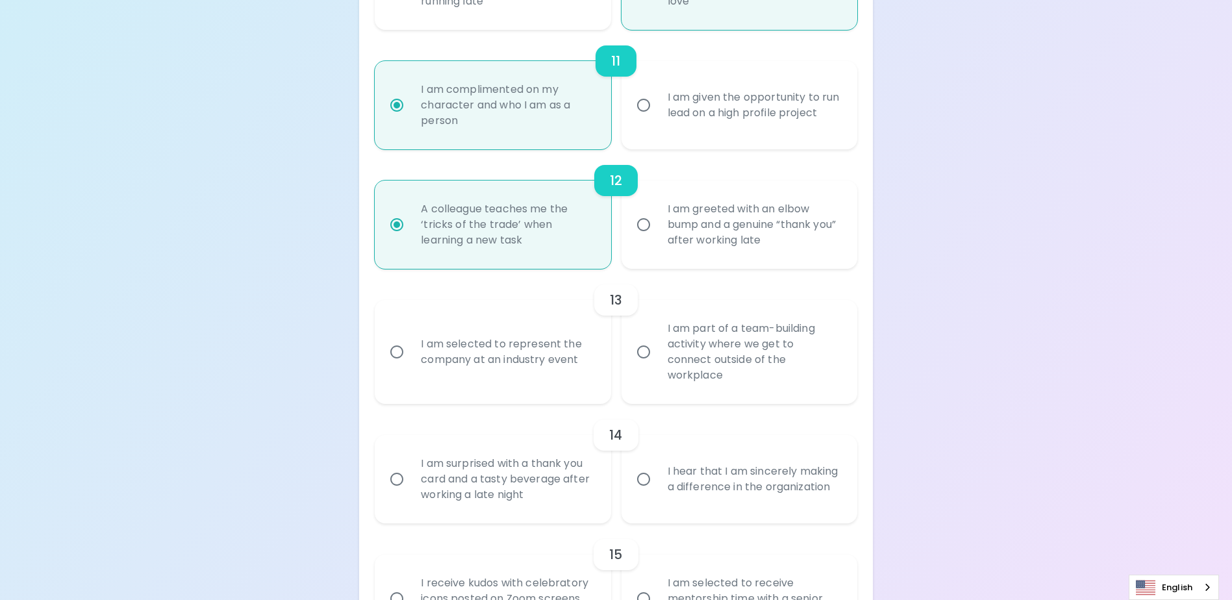
radio input "false"
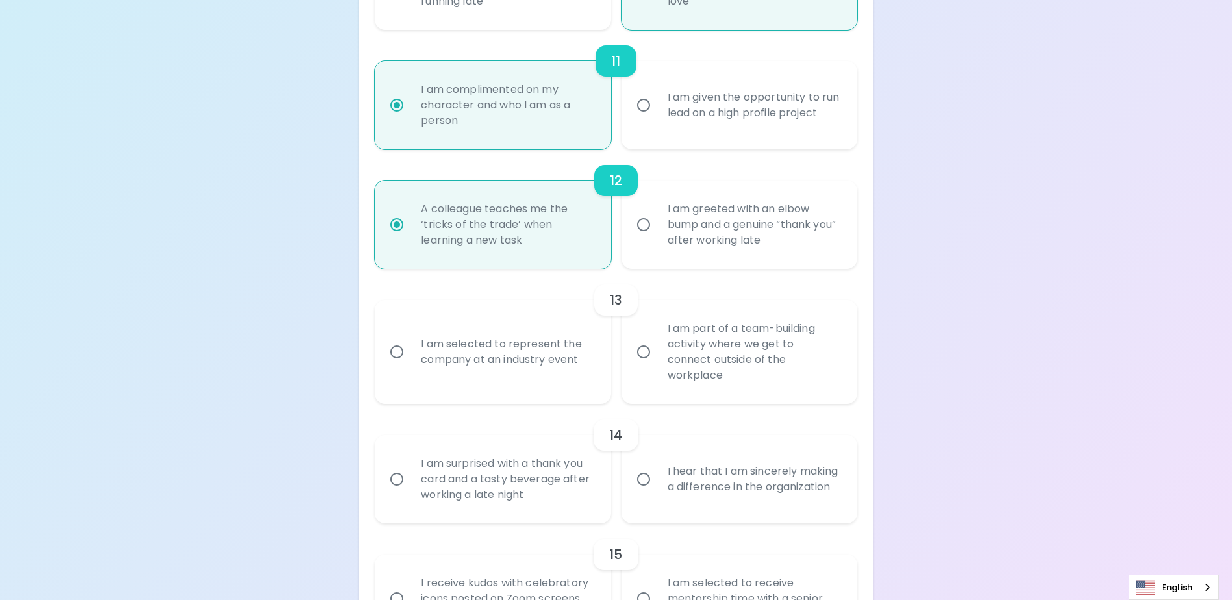
radio input "false"
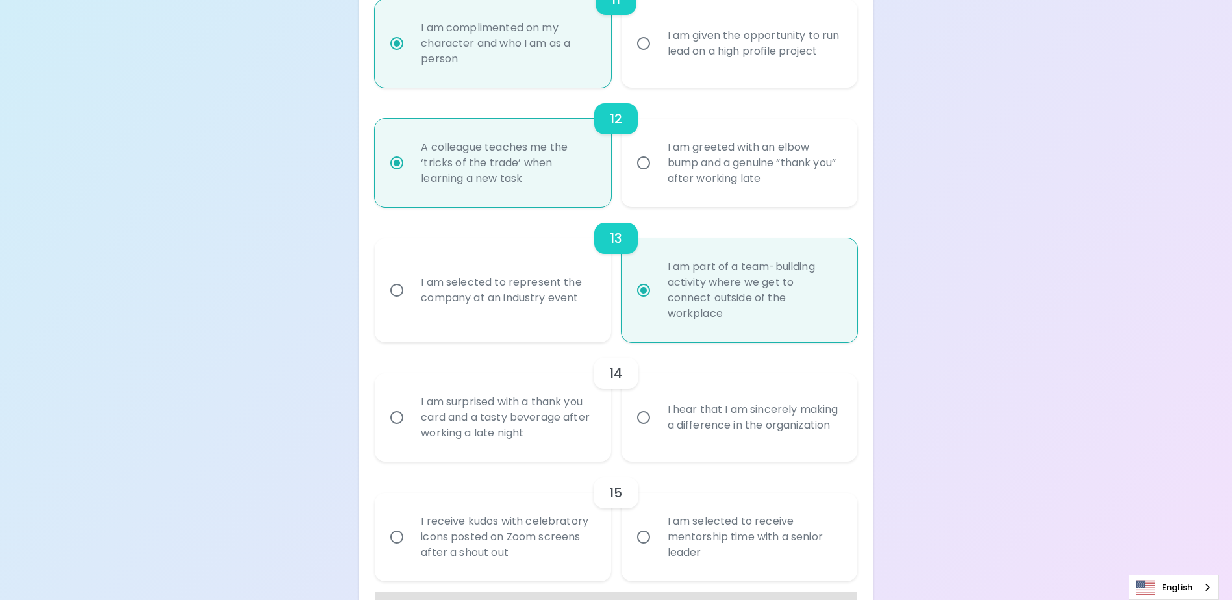
scroll to position [1580, 0]
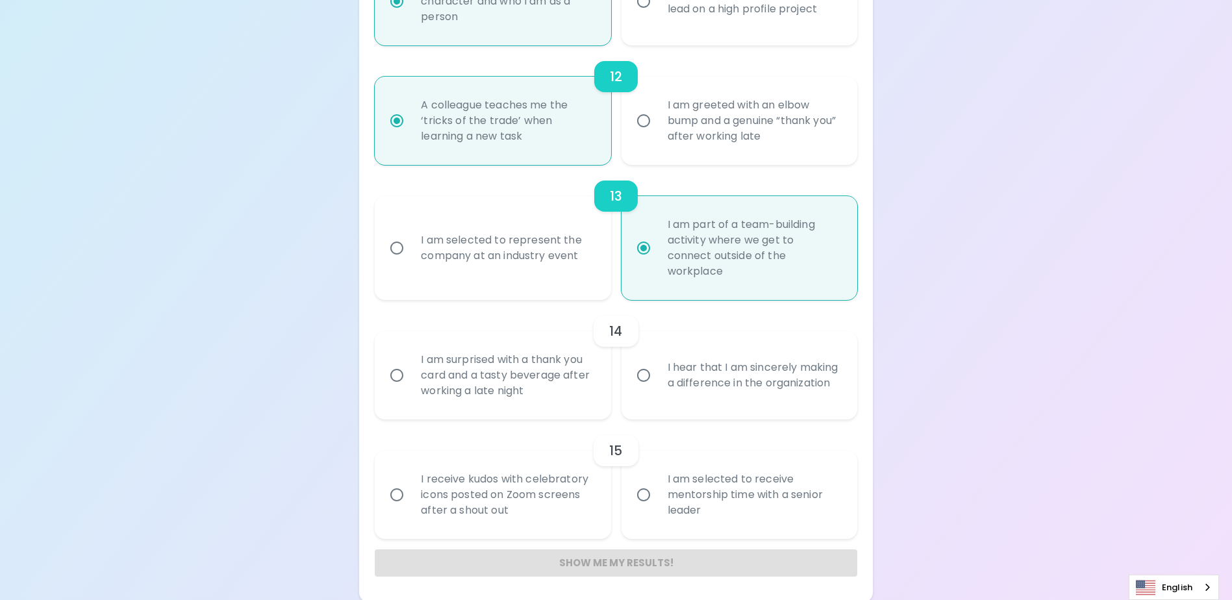
radio input "true"
click at [642, 377] on input "I hear that I am sincerely making a difference in the organization" at bounding box center [643, 375] width 27 height 27
radio input "false"
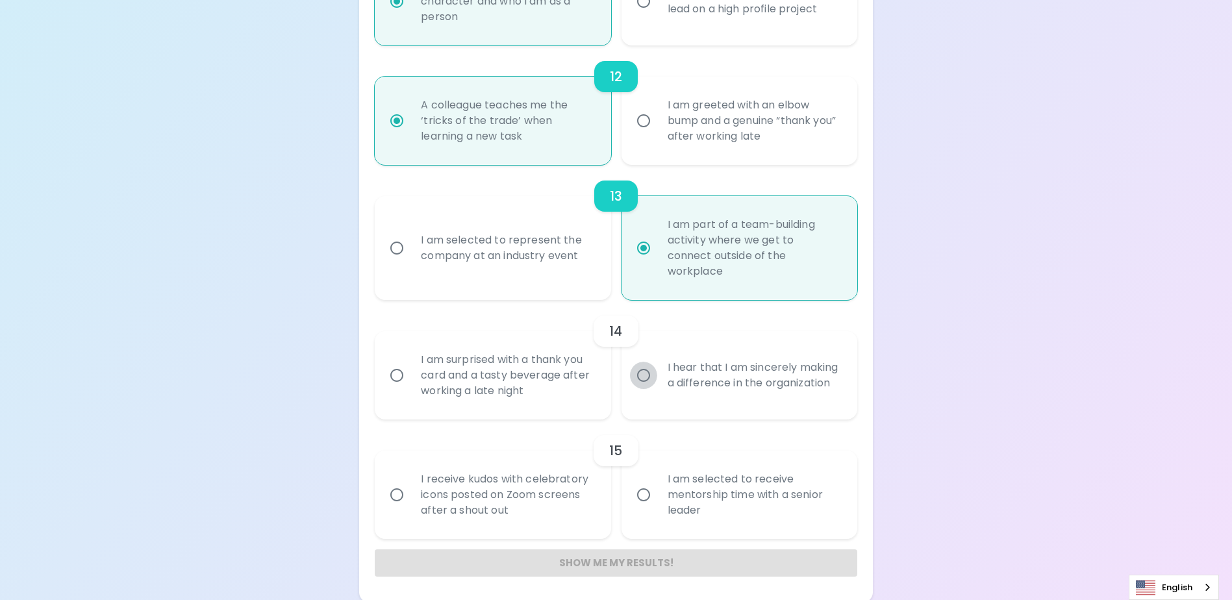
radio input "false"
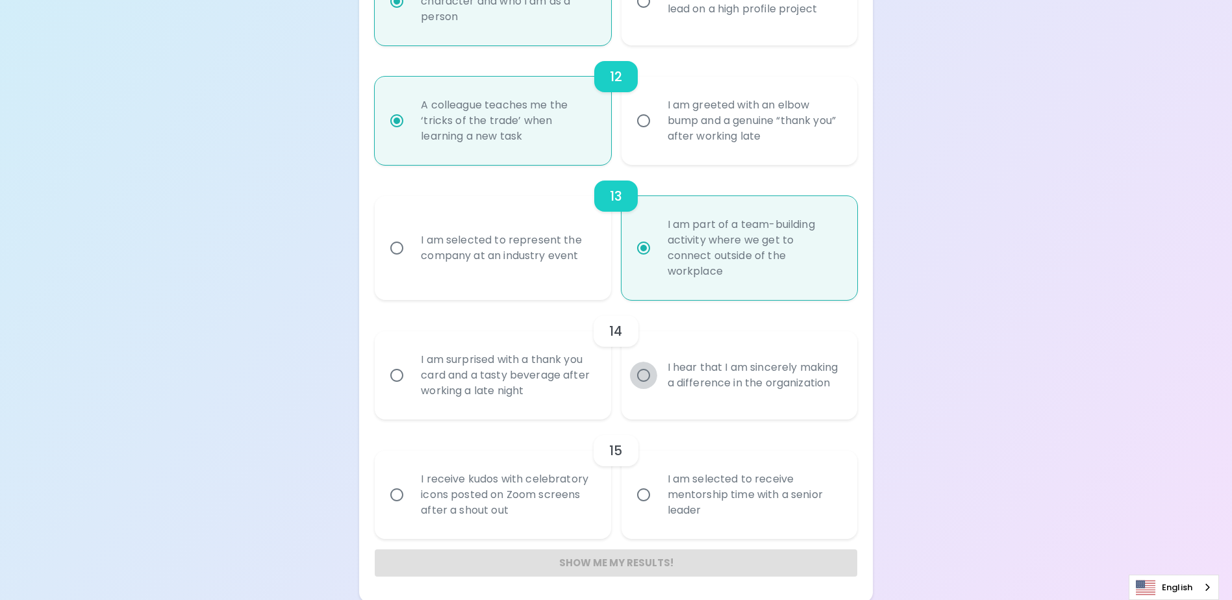
radio input "false"
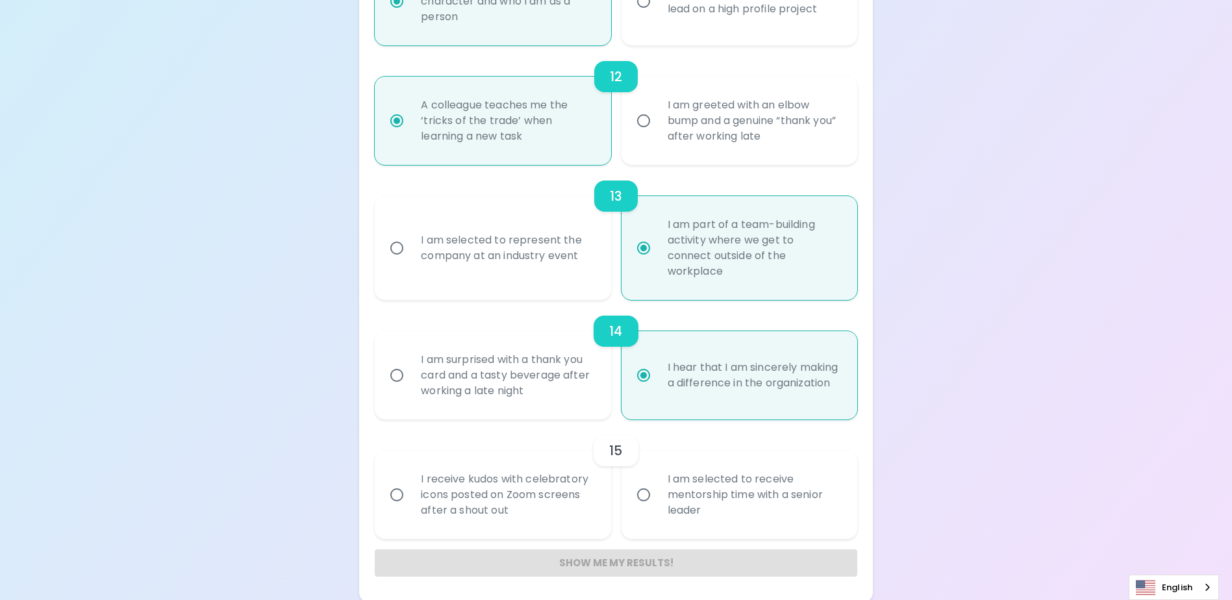
scroll to position [1582, 0]
radio input "true"
click at [642, 491] on input "I am selected to receive mentorship time with a senior leader" at bounding box center [643, 492] width 27 height 27
radio input "false"
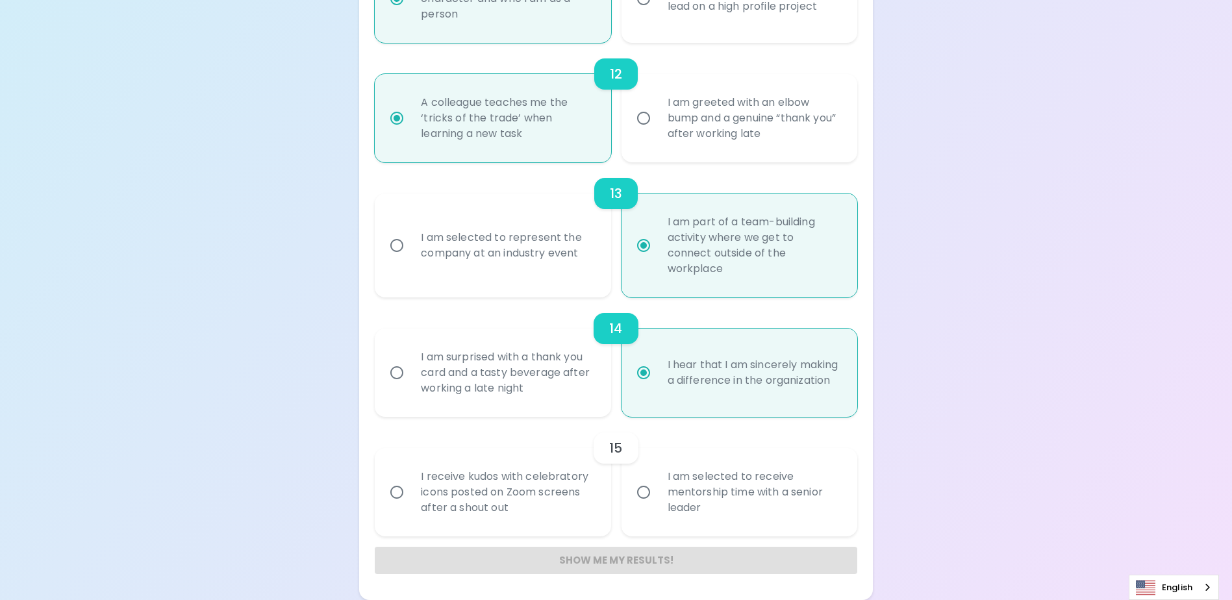
radio input "false"
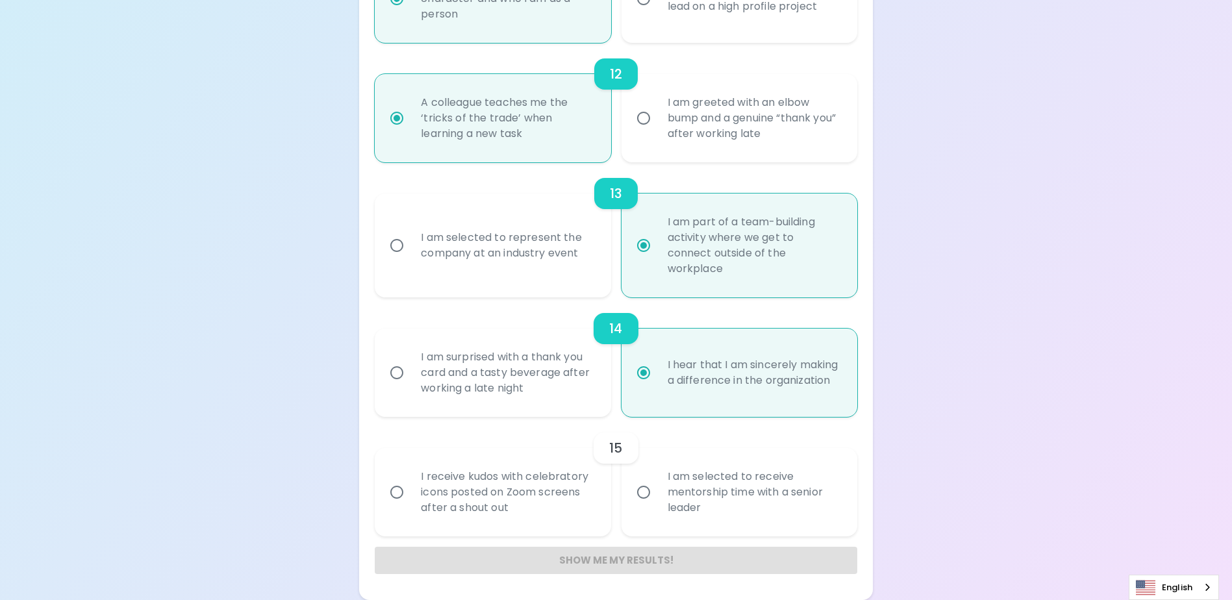
radio input "false"
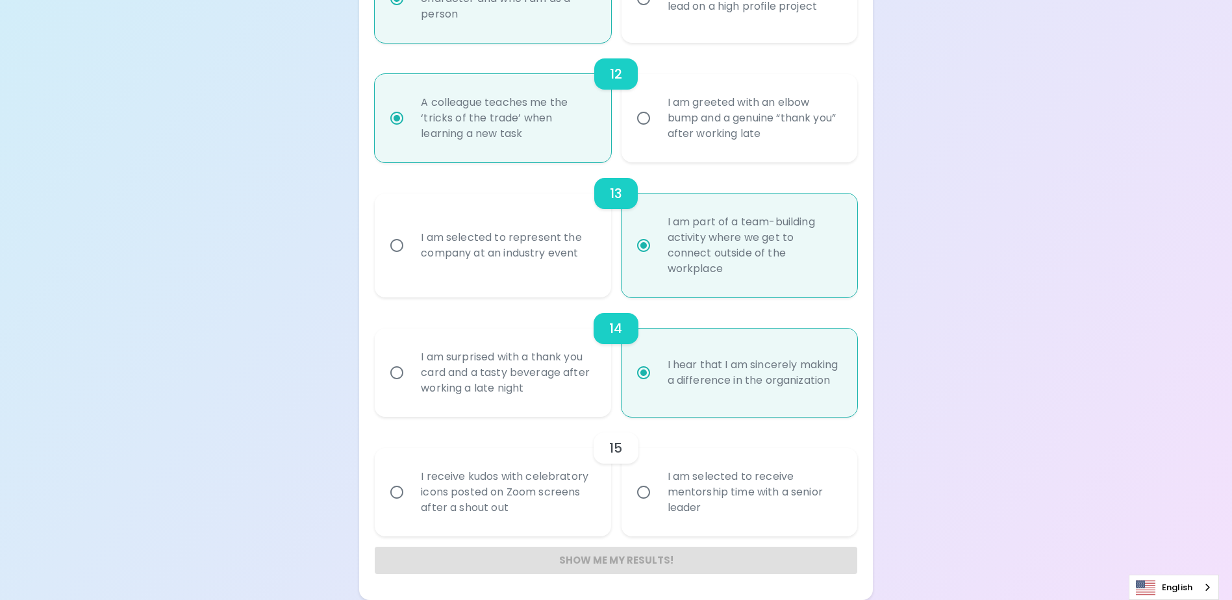
radio input "false"
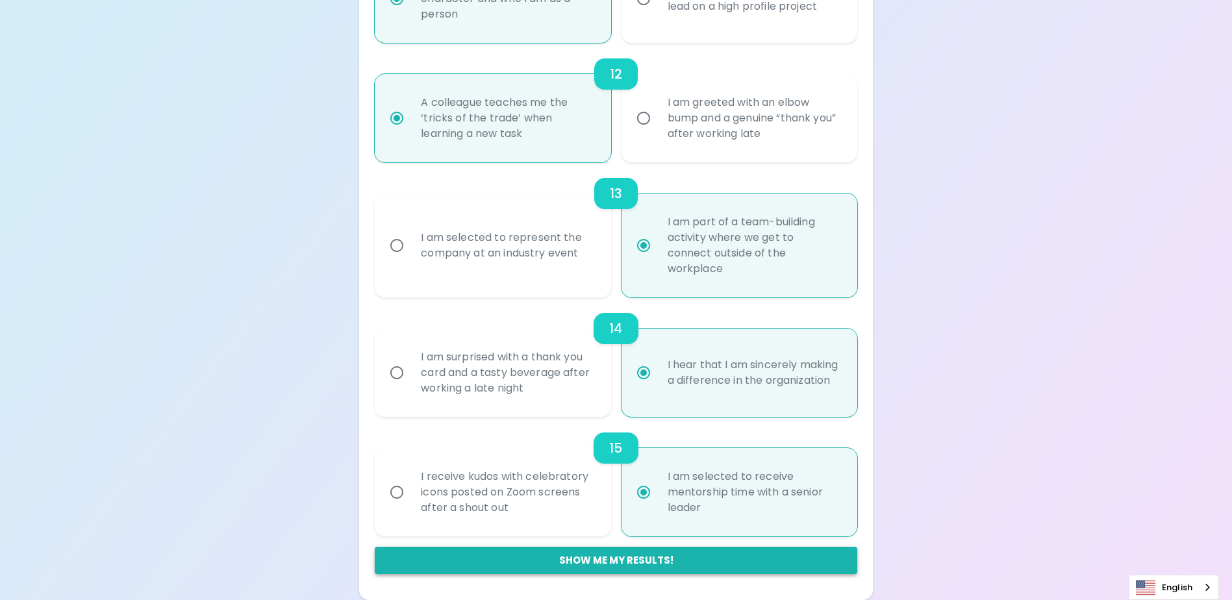
radio input "true"
click at [608, 557] on button "Show me my results!" at bounding box center [616, 560] width 482 height 27
radio input "false"
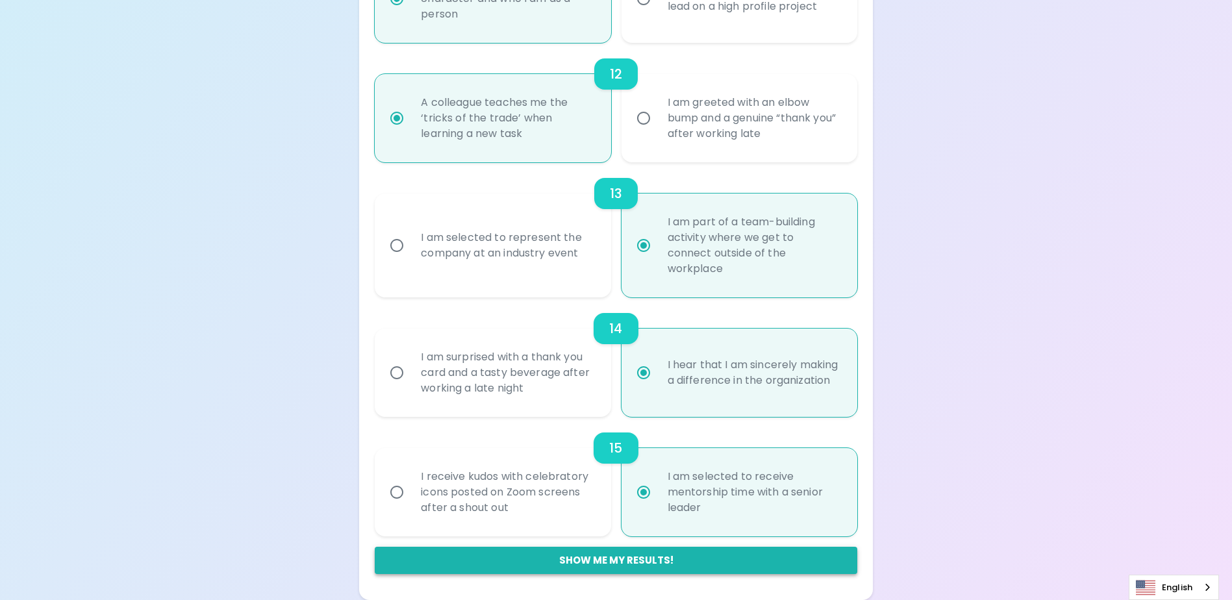
radio input "false"
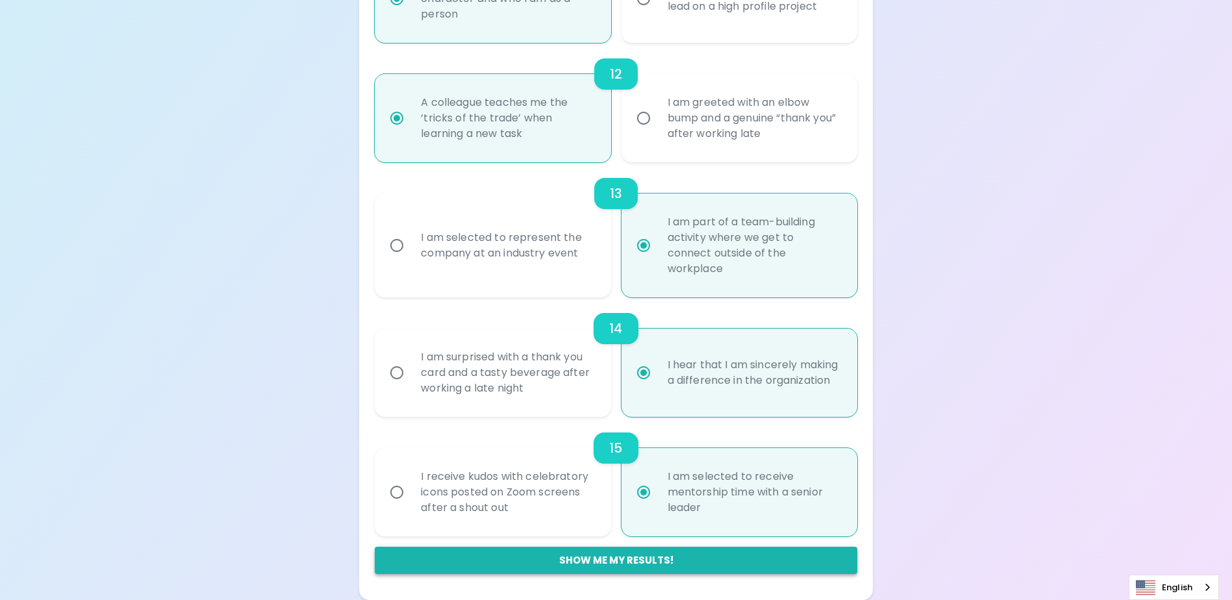
radio input "false"
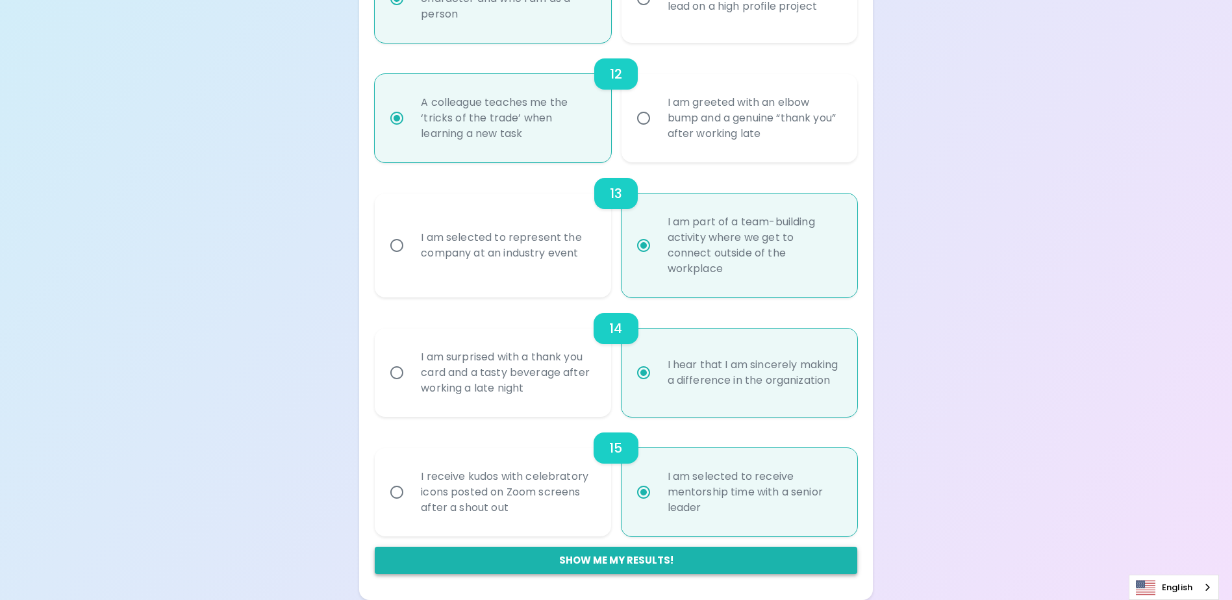
radio input "false"
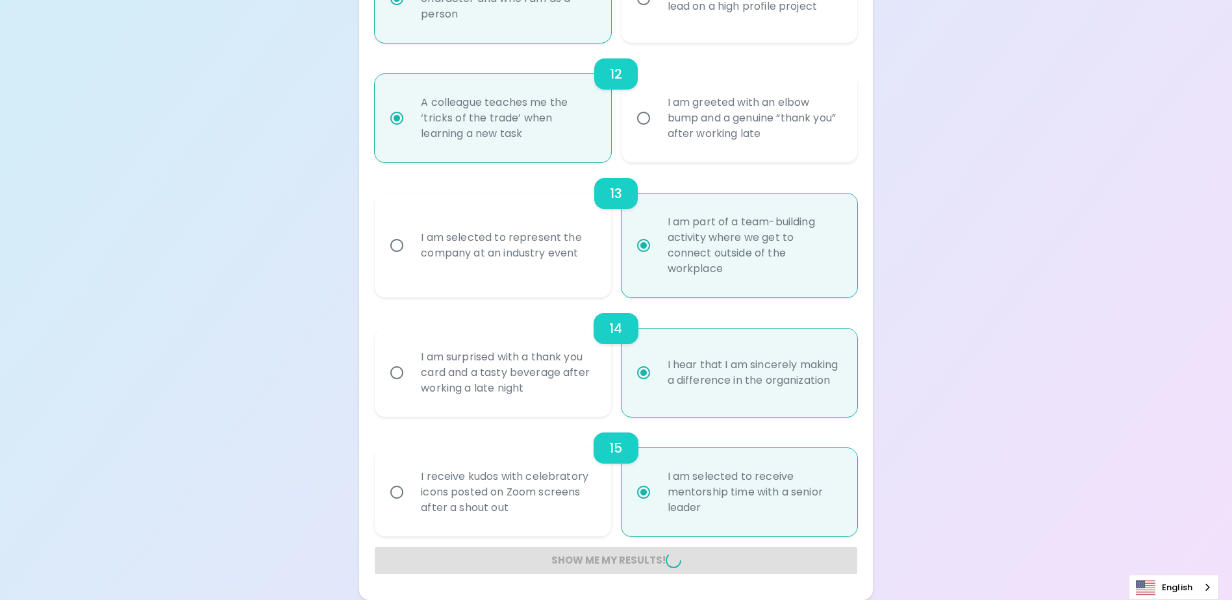
radio input "false"
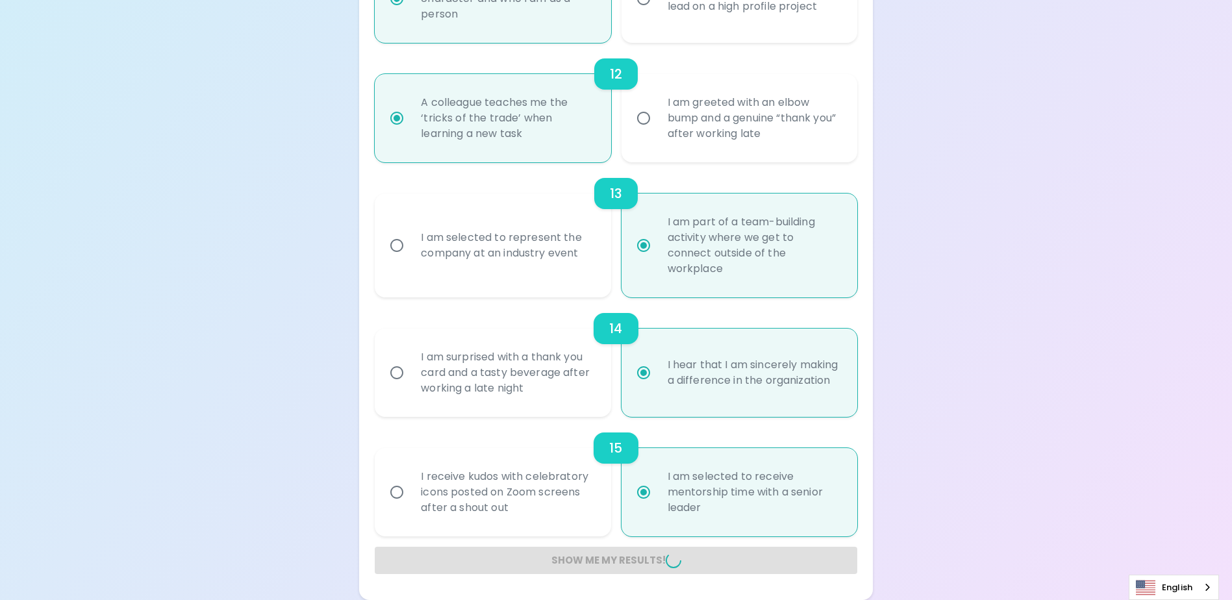
radio input "false"
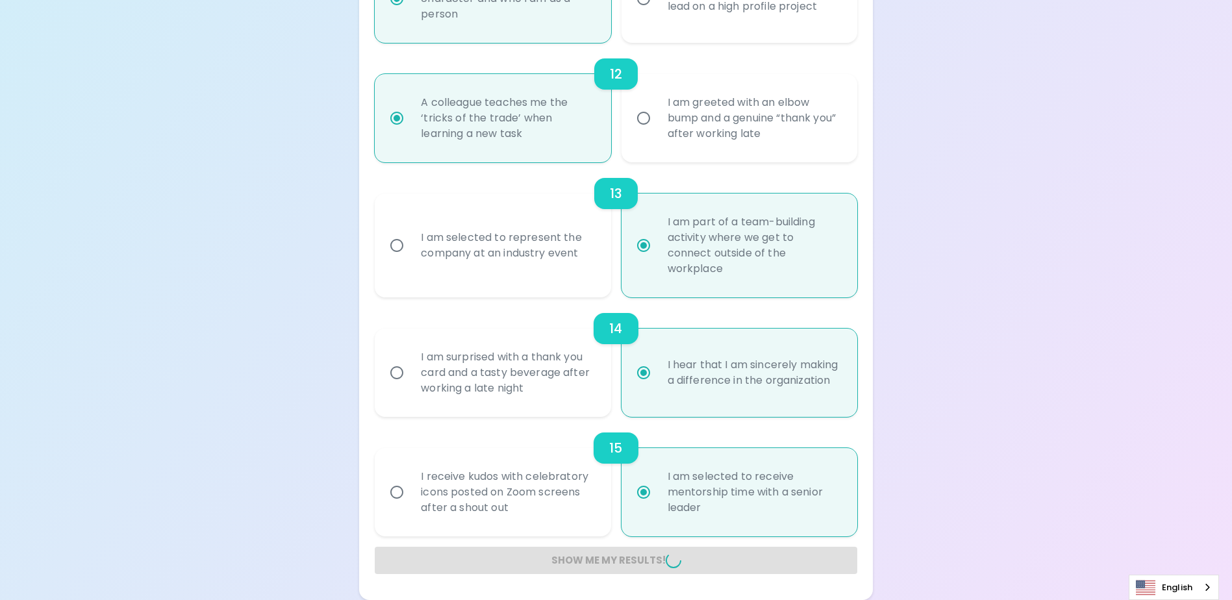
radio input "false"
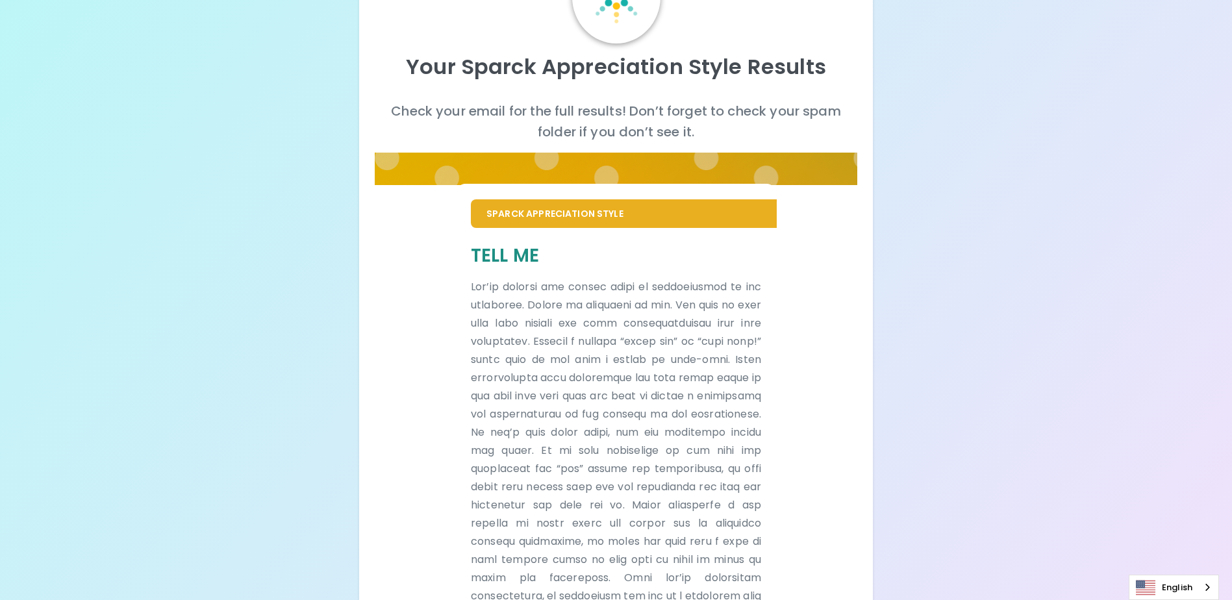
scroll to position [0, 0]
